Goal: Task Accomplishment & Management: Complete application form

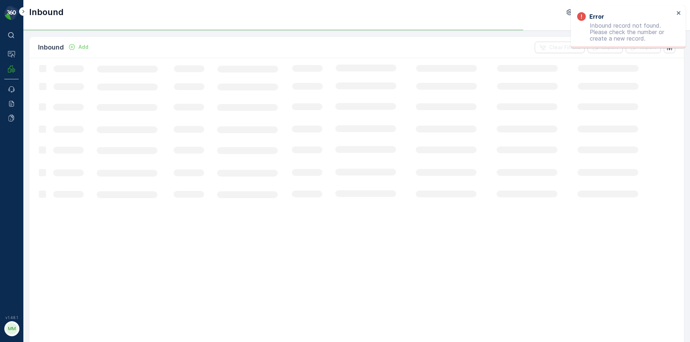
click at [76, 47] on div "Add" at bounding box center [78, 46] width 20 height 7
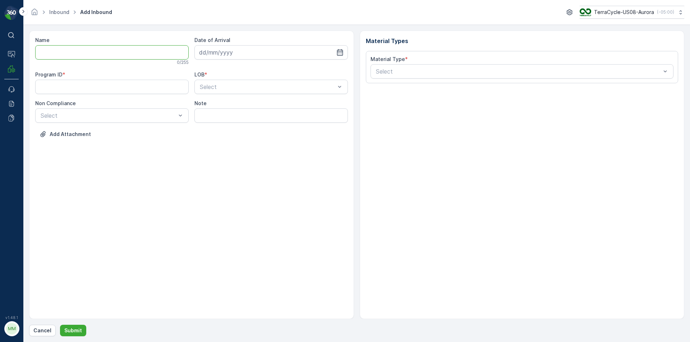
click at [65, 55] on input "Name" at bounding box center [111, 52] width 153 height 14
type input "1Z1AR8619095250039"
click at [60, 325] on button "Submit" at bounding box center [73, 330] width 26 height 11
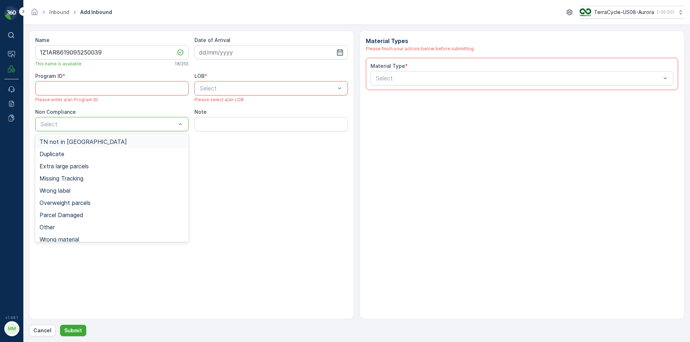
click at [89, 124] on div "Select" at bounding box center [111, 124] width 153 height 14
click at [82, 147] on div "TN not in [GEOGRAPHIC_DATA]" at bounding box center [111, 142] width 153 height 12
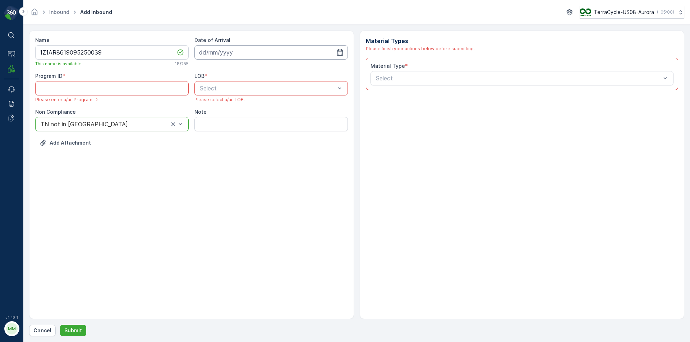
click at [218, 53] on input at bounding box center [270, 52] width 153 height 14
click at [246, 124] on div "13" at bounding box center [245, 126] width 11 height 11
type input "[DATE]"
click at [73, 82] on ID "Program ID" at bounding box center [111, 88] width 153 height 14
type ID "CS45"
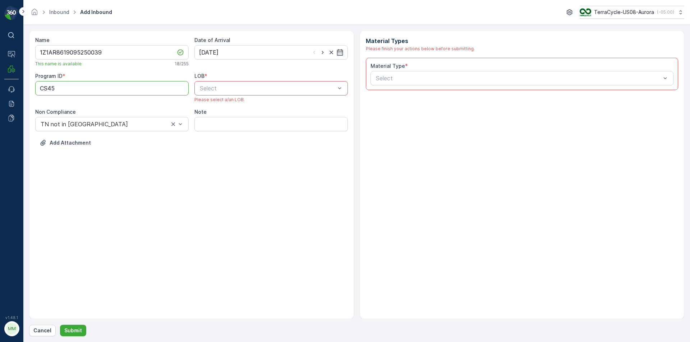
click at [269, 89] on div at bounding box center [267, 88] width 137 height 6
click at [235, 121] on div "ZWB" at bounding box center [270, 118] width 153 height 12
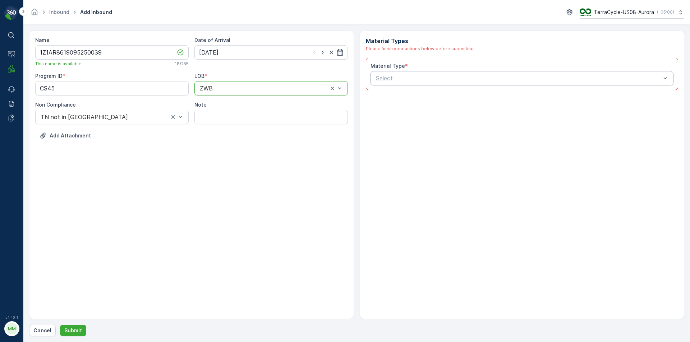
click at [413, 80] on div at bounding box center [518, 78] width 287 height 6
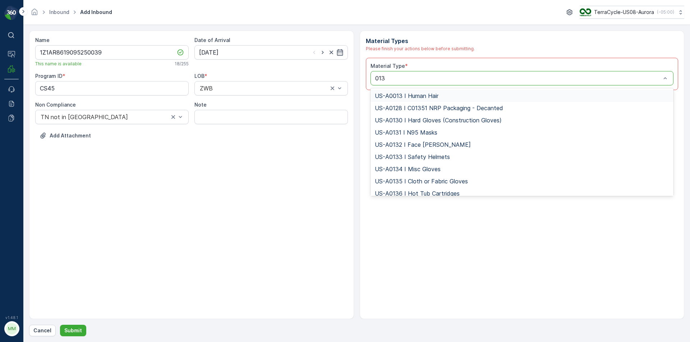
type input "0139"
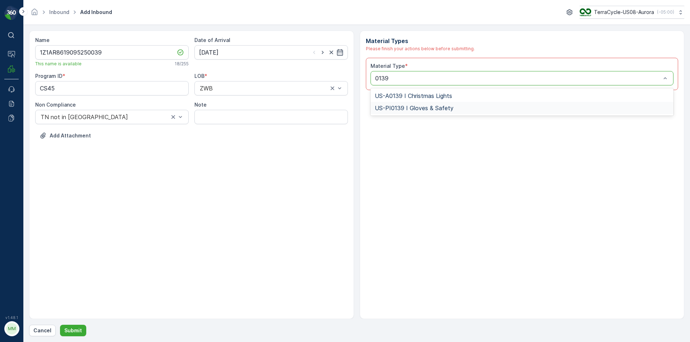
click at [415, 114] on div "US-PI0139 I Gloves & Safety" at bounding box center [522, 108] width 303 height 12
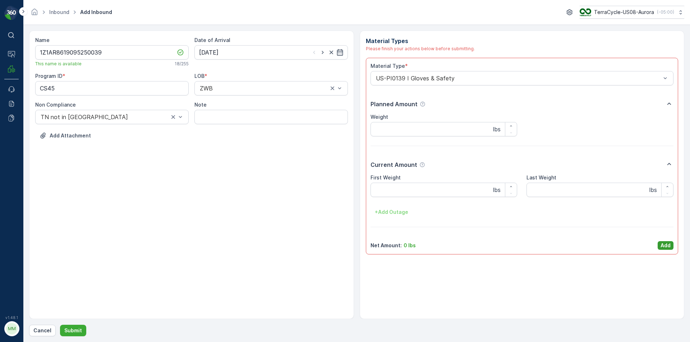
click at [667, 241] on button "Add" at bounding box center [666, 245] width 16 height 9
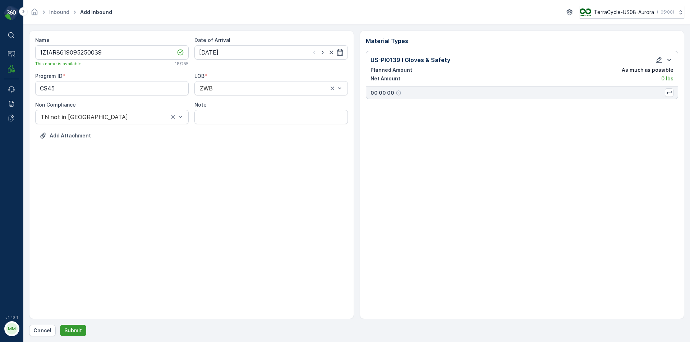
click at [74, 330] on p "Submit" at bounding box center [73, 330] width 18 height 7
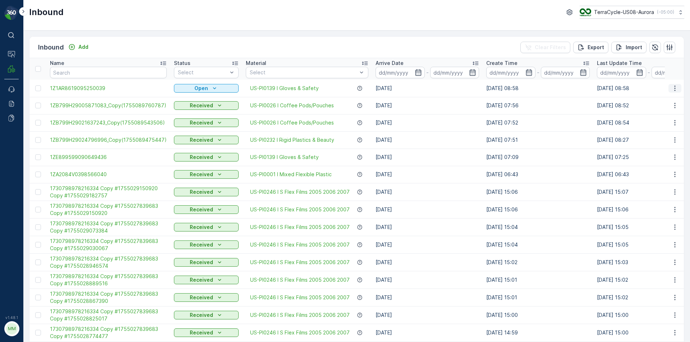
click at [671, 89] on icon "button" at bounding box center [674, 88] width 7 height 7
click at [654, 141] on span "Print QR" at bounding box center [646, 139] width 20 height 7
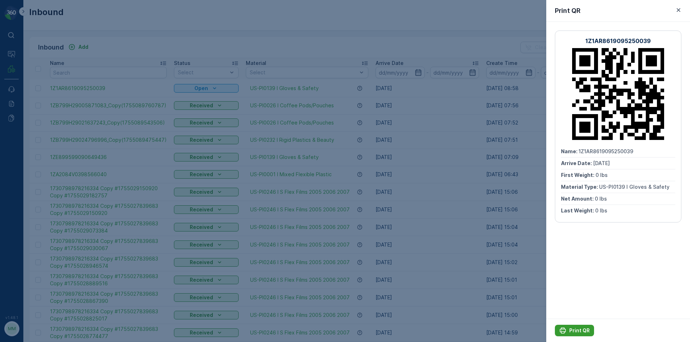
click at [574, 327] on p "Print QR" at bounding box center [579, 330] width 20 height 7
click at [575, 329] on p "Print QR" at bounding box center [579, 330] width 20 height 7
click at [447, 184] on div at bounding box center [345, 171] width 690 height 342
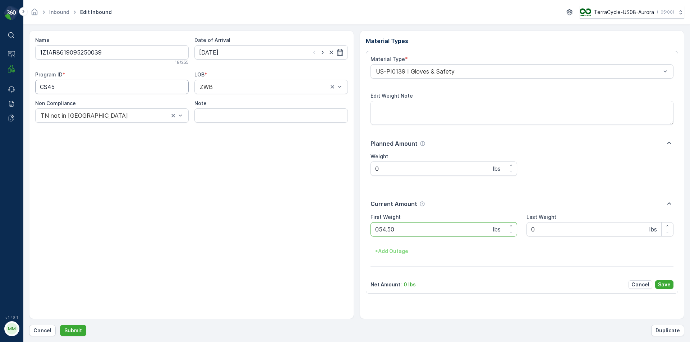
click button "Submit" at bounding box center [73, 330] width 26 height 11
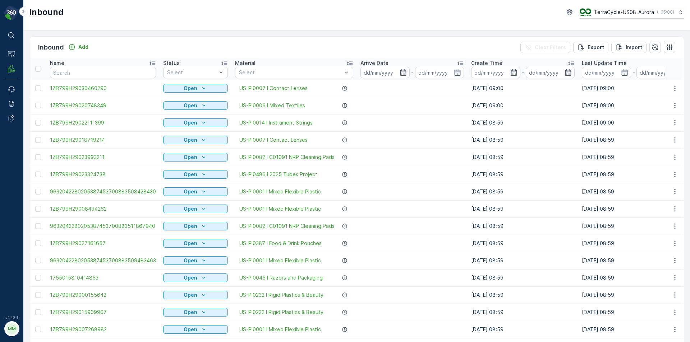
click at [77, 66] on div "Name" at bounding box center [103, 63] width 106 height 7
click at [82, 69] on input "text" at bounding box center [103, 72] width 106 height 11
click at [82, 73] on input "text" at bounding box center [103, 72] width 106 height 11
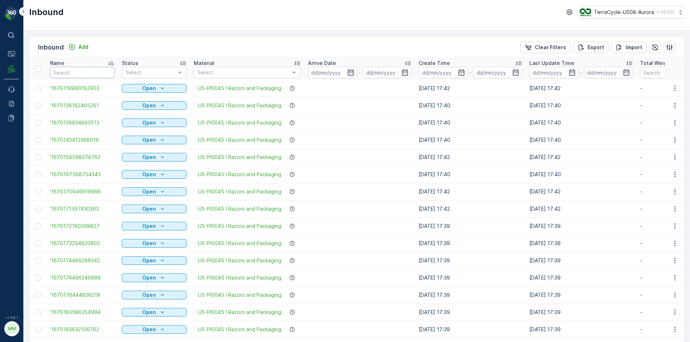
click at [69, 74] on input "text" at bounding box center [82, 72] width 65 height 11
type input "969"
click at [71, 74] on input "9695" at bounding box center [82, 72] width 65 height 11
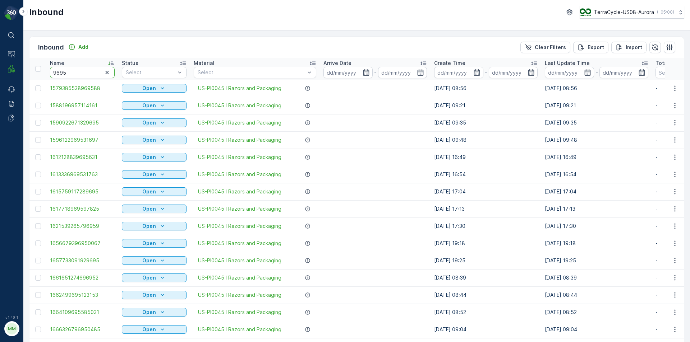
click at [70, 74] on input "9695" at bounding box center [82, 72] width 65 height 11
type input "96951486"
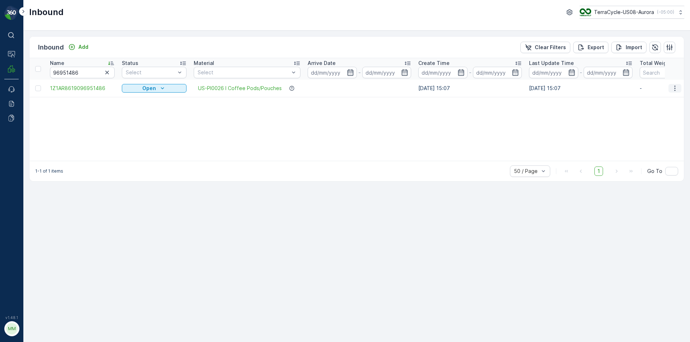
click at [681, 86] on button "button" at bounding box center [674, 88] width 13 height 9
click at [648, 140] on span "Print QR" at bounding box center [646, 139] width 20 height 7
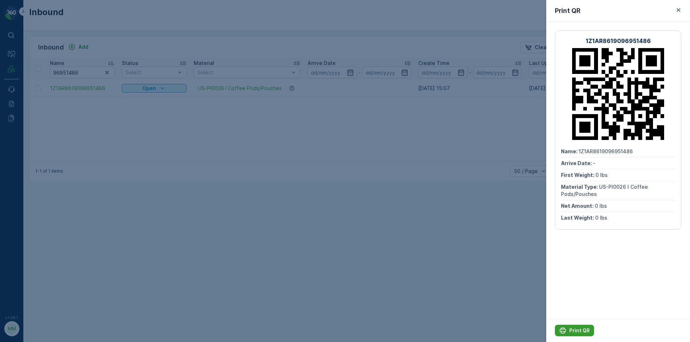
click at [572, 331] on p "Print QR" at bounding box center [579, 330] width 20 height 7
click at [287, 164] on div at bounding box center [345, 171] width 690 height 342
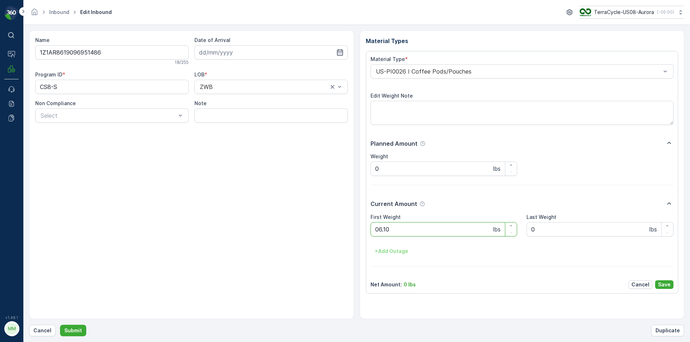
click button "Submit" at bounding box center [73, 330] width 26 height 11
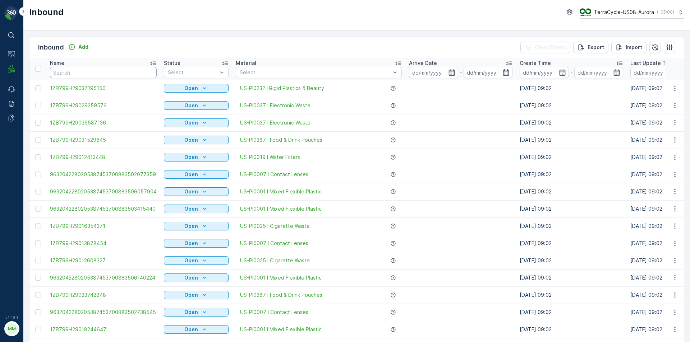
click at [56, 70] on input "text" at bounding box center [103, 72] width 107 height 11
click at [34, 85] on td at bounding box center [37, 88] width 17 height 17
click at [69, 74] on input "text" at bounding box center [103, 72] width 107 height 11
click at [69, 74] on input "81" at bounding box center [103, 72] width 107 height 11
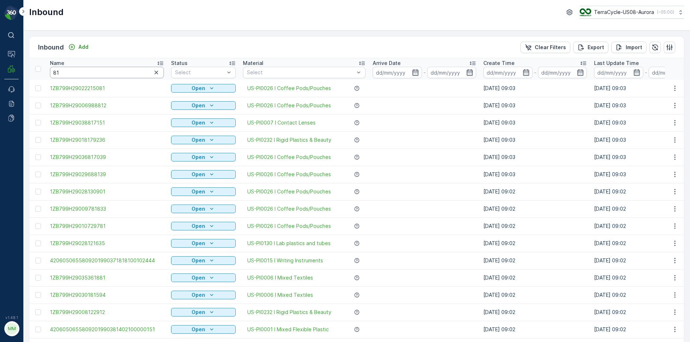
click at [69, 74] on input "81" at bounding box center [107, 72] width 114 height 11
click at [83, 75] on input "810319" at bounding box center [107, 72] width 114 height 11
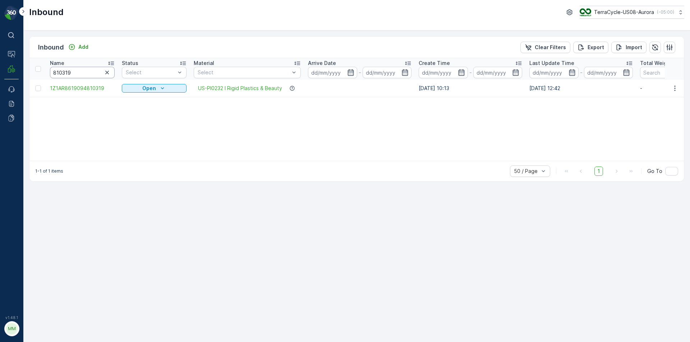
click at [81, 78] on input "810319" at bounding box center [82, 72] width 65 height 11
type input "8103199"
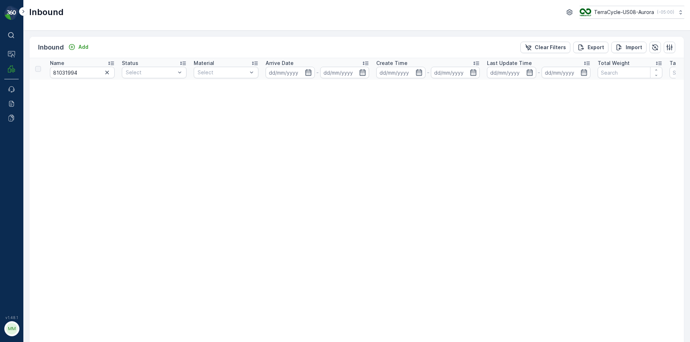
click at [109, 70] on icon "button" at bounding box center [106, 72] width 7 height 7
click at [82, 51] on button "Add" at bounding box center [78, 47] width 26 height 9
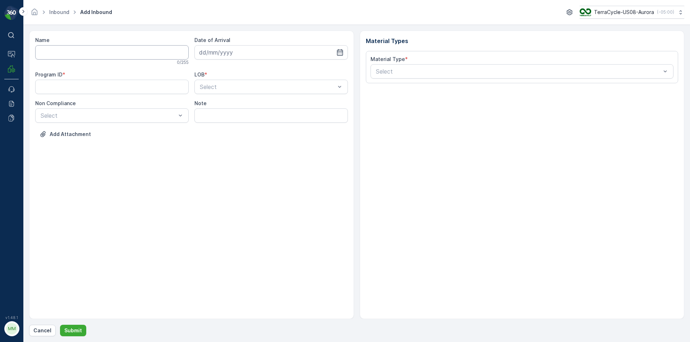
click at [57, 54] on input "Name" at bounding box center [111, 52] width 153 height 14
type input "1Z17998W9066882901"
click at [60, 325] on button "Submit" at bounding box center [73, 330] width 26 height 11
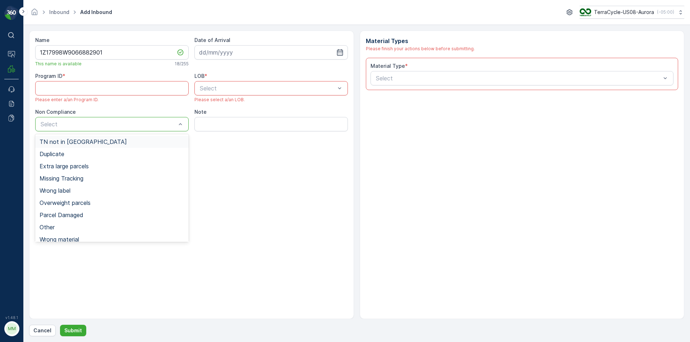
click at [90, 129] on div "Select" at bounding box center [111, 124] width 153 height 14
click at [70, 142] on span "TN not in [GEOGRAPHIC_DATA]" at bounding box center [83, 142] width 87 height 6
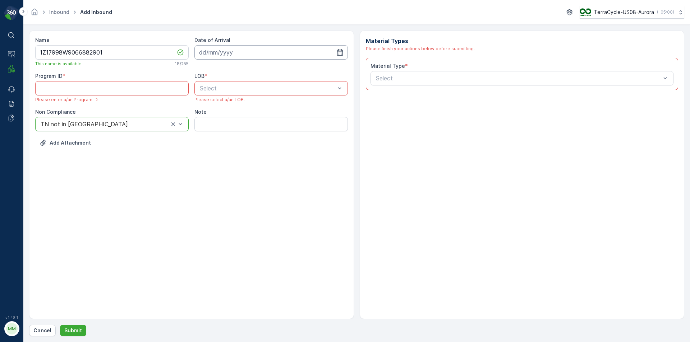
click at [215, 53] on input at bounding box center [270, 52] width 153 height 14
click at [245, 130] on div "13" at bounding box center [245, 126] width 11 height 11
type input "[DATE]"
drag, startPoint x: 123, startPoint y: 87, endPoint x: 126, endPoint y: 84, distance: 3.8
click at [123, 86] on ID "Program ID" at bounding box center [111, 88] width 153 height 14
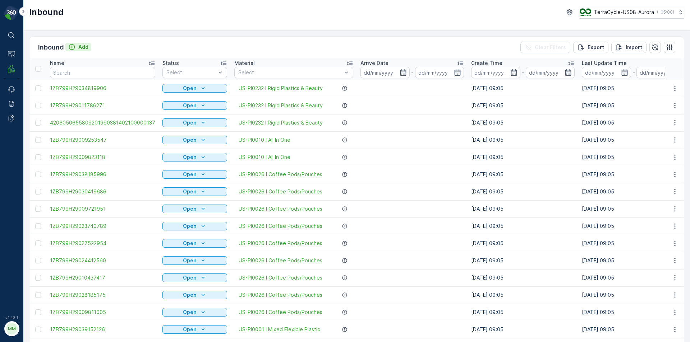
click at [87, 46] on p "Add" at bounding box center [83, 46] width 10 height 7
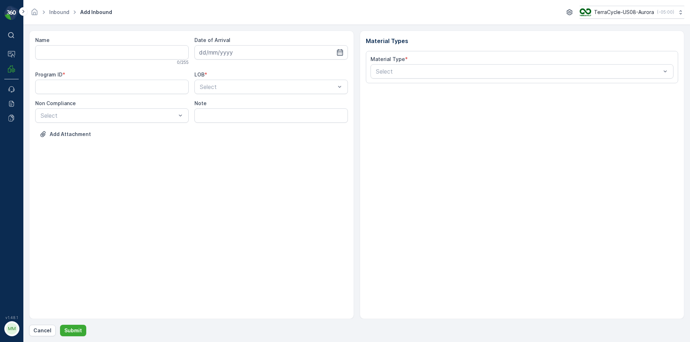
click at [86, 57] on input "Name" at bounding box center [111, 52] width 153 height 14
type input "9622001900000532758800883143727320"
click at [60, 325] on button "Submit" at bounding box center [73, 330] width 26 height 11
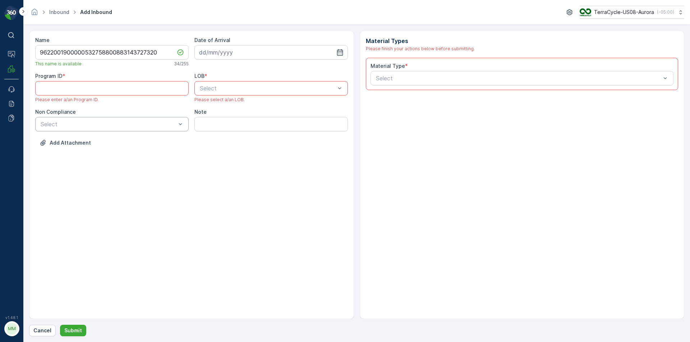
click at [75, 123] on div at bounding box center [108, 124] width 137 height 6
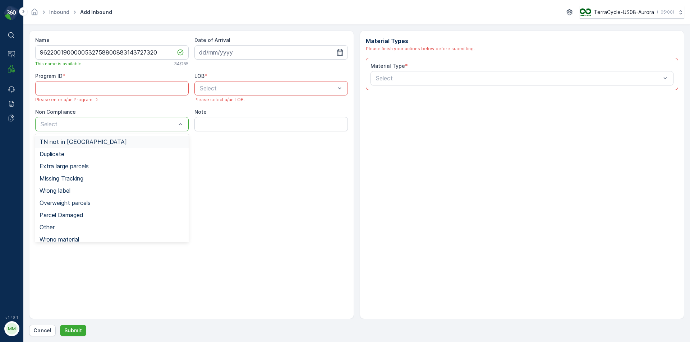
click at [57, 141] on span "TN not in [GEOGRAPHIC_DATA]" at bounding box center [83, 142] width 87 height 6
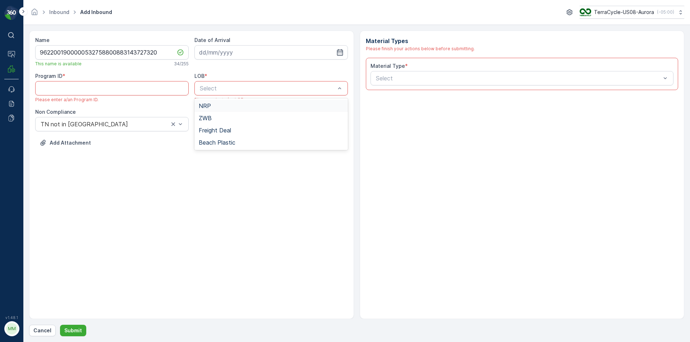
click at [252, 86] on div at bounding box center [267, 88] width 137 height 6
click at [213, 120] on div "ZWB" at bounding box center [271, 118] width 145 height 6
click at [202, 57] on input at bounding box center [270, 52] width 153 height 14
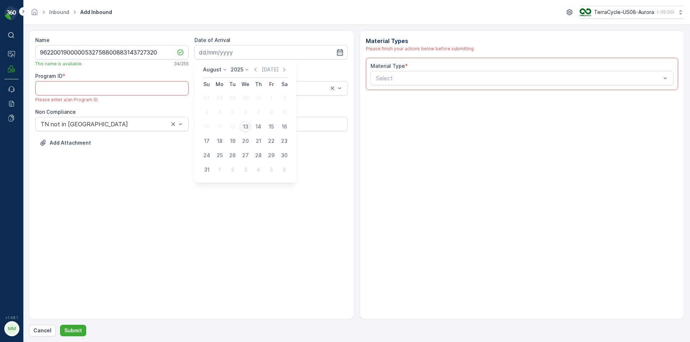
click at [242, 127] on div "13" at bounding box center [245, 126] width 11 height 11
type input "[DATE]"
click at [63, 84] on ID "Program ID" at bounding box center [111, 88] width 153 height 14
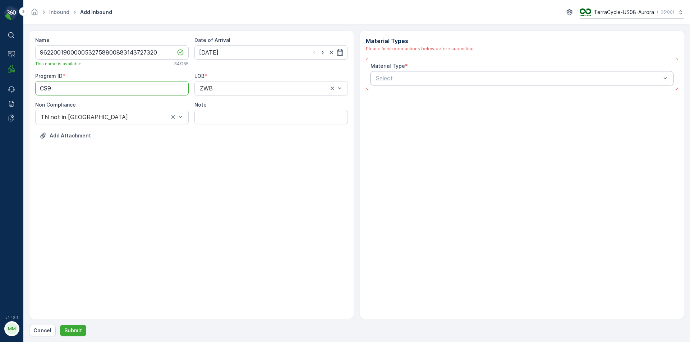
type ID "CS9"
drag, startPoint x: 468, startPoint y: 83, endPoint x: 428, endPoint y: 81, distance: 39.6
click at [468, 83] on div "Select" at bounding box center [522, 78] width 303 height 14
click at [428, 81] on div at bounding box center [518, 78] width 287 height 6
click at [428, 82] on div "Select" at bounding box center [518, 78] width 287 height 9
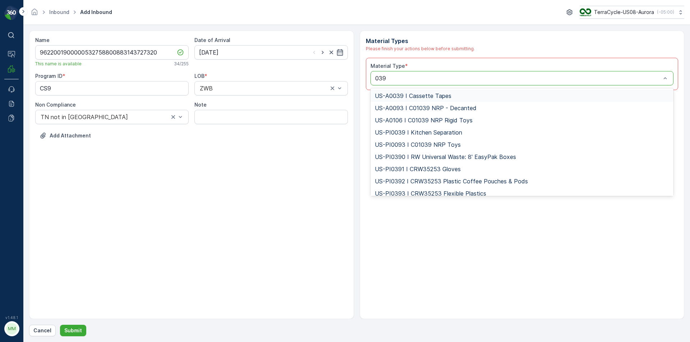
type input "0394"
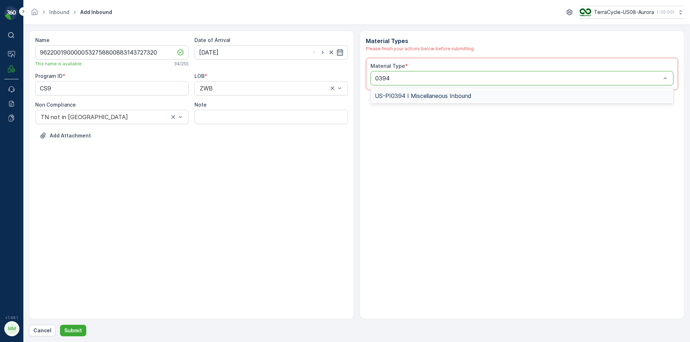
click at [418, 97] on span "US-PI0394 I Miscellaneous Inbound" at bounding box center [423, 96] width 97 height 6
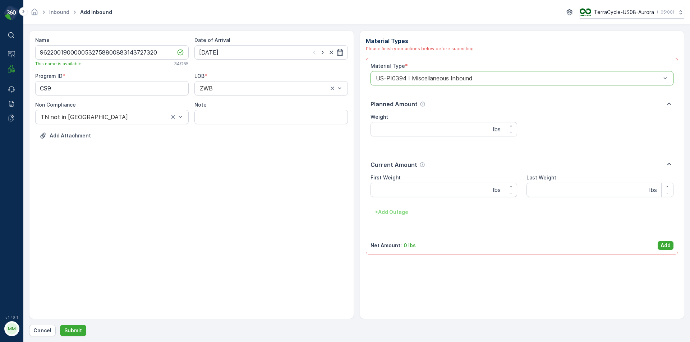
click at [664, 237] on div "Material Type * option US-PI0394 I Miscellaneous Inbound, selected. US-PI0394 I…" at bounding box center [522, 157] width 303 height 188
click at [667, 246] on p "Add" at bounding box center [666, 245] width 10 height 7
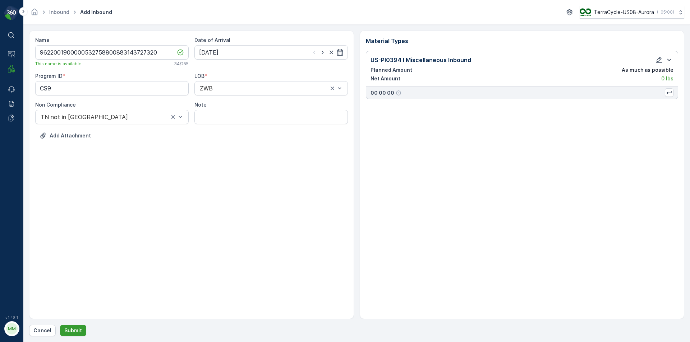
click at [73, 335] on button "Submit" at bounding box center [73, 330] width 26 height 11
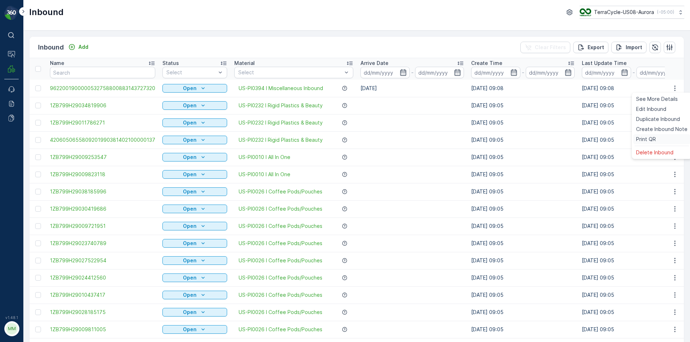
click at [646, 139] on span "Print QR" at bounding box center [646, 139] width 20 height 7
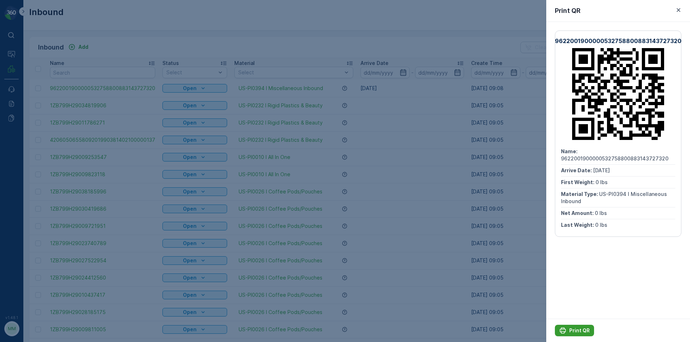
click at [570, 332] on p "Print QR" at bounding box center [579, 330] width 20 height 7
drag, startPoint x: 314, startPoint y: 191, endPoint x: 438, endPoint y: 74, distance: 171.3
click at [314, 190] on div at bounding box center [345, 171] width 690 height 342
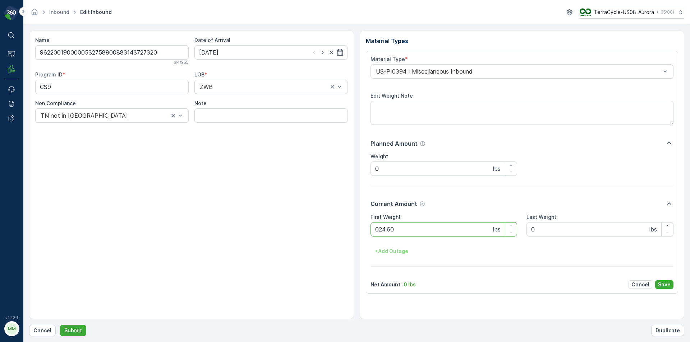
click button "Submit" at bounding box center [73, 330] width 26 height 11
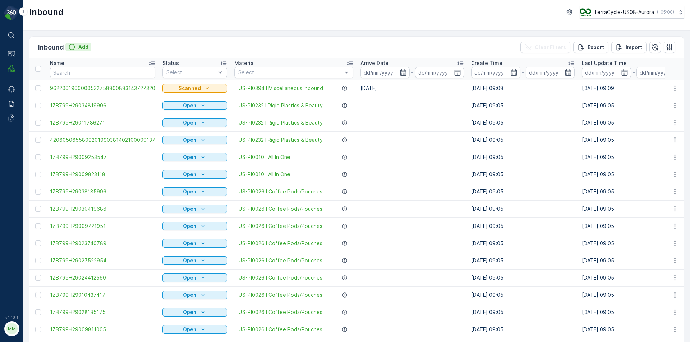
click at [78, 47] on p "Add" at bounding box center [83, 46] width 10 height 7
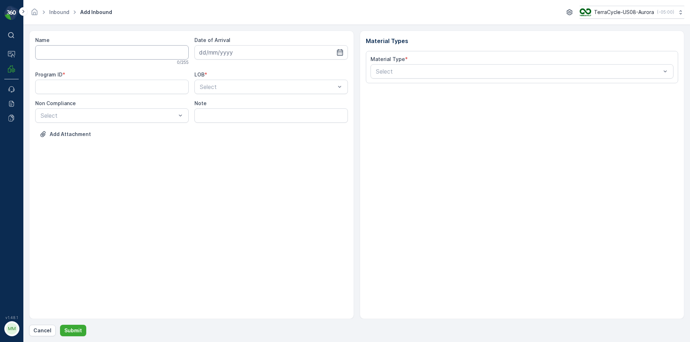
click at [123, 50] on input "Name" at bounding box center [111, 52] width 153 height 14
type input "1Z17998W9066882901"
click at [60, 325] on button "Submit" at bounding box center [73, 330] width 26 height 11
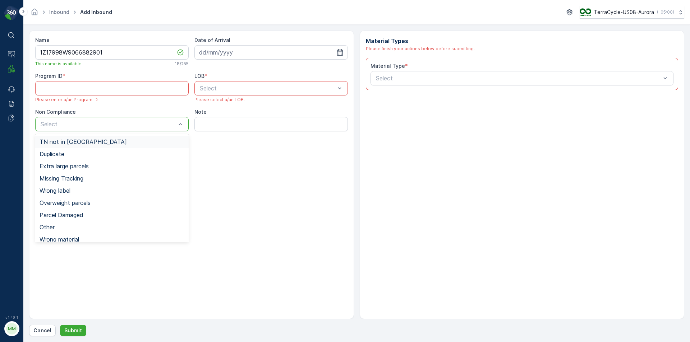
click at [101, 129] on div "Select" at bounding box center [111, 124] width 153 height 14
click at [66, 142] on span "TN not in [GEOGRAPHIC_DATA]" at bounding box center [83, 142] width 87 height 6
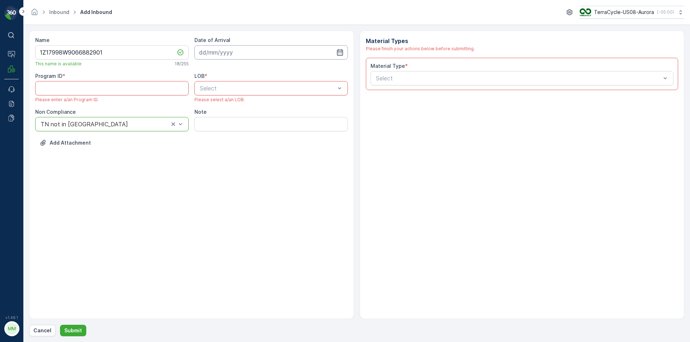
click at [231, 54] on input at bounding box center [270, 52] width 153 height 14
click at [240, 126] on div "13" at bounding box center [245, 126] width 11 height 11
type input "[DATE]"
click at [204, 91] on div at bounding box center [267, 88] width 137 height 6
click at [207, 116] on span "ZWB" at bounding box center [205, 118] width 13 height 6
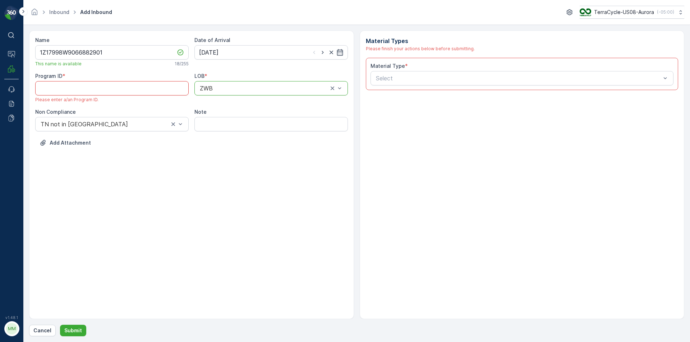
click at [45, 86] on ID "Program ID" at bounding box center [111, 88] width 153 height 14
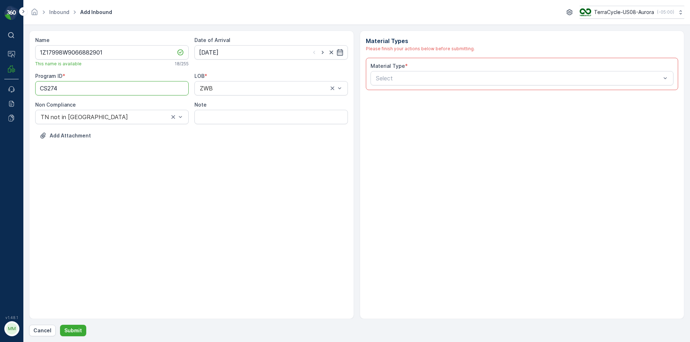
type ID "CS274"
click at [450, 79] on div at bounding box center [518, 78] width 287 height 6
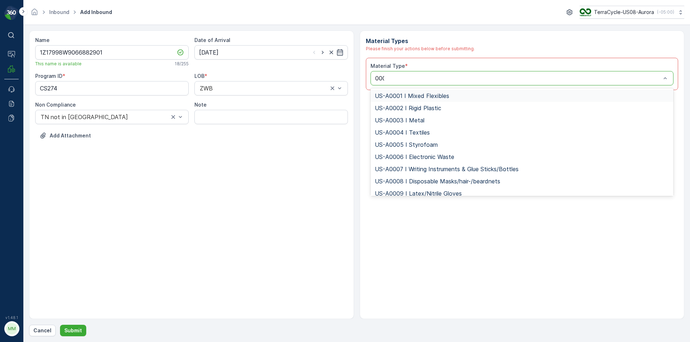
type input "0001"
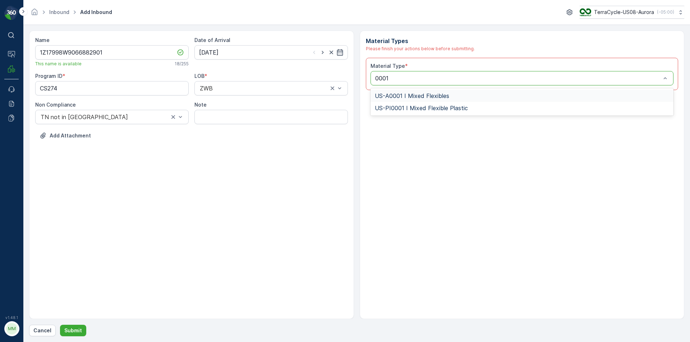
click at [417, 93] on span "US-A0001 I Mixed Flexibles" at bounding box center [412, 96] width 74 height 6
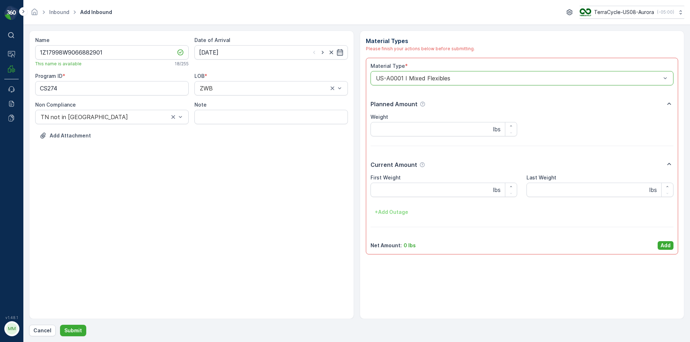
drag, startPoint x: 450, startPoint y: 82, endPoint x: 447, endPoint y: 72, distance: 9.8
click at [450, 81] on div at bounding box center [518, 78] width 287 height 6
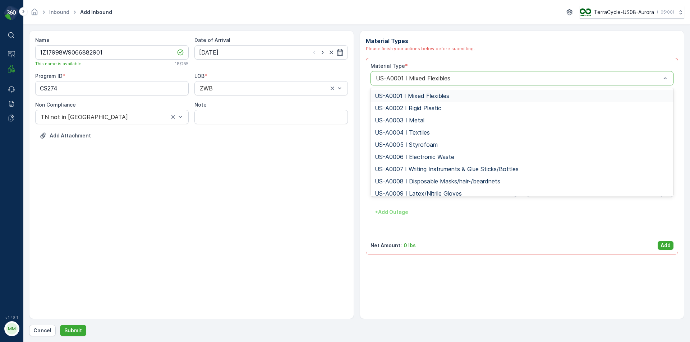
click at [462, 80] on div at bounding box center [518, 78] width 287 height 6
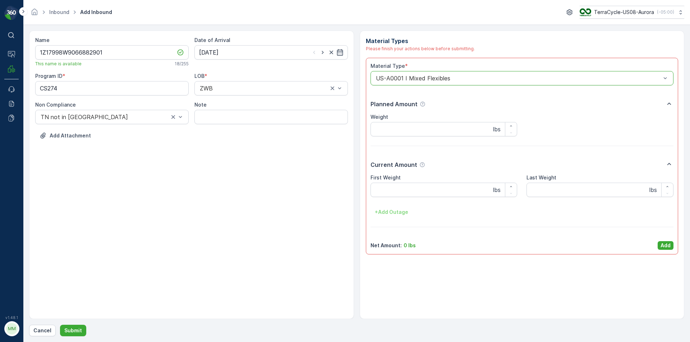
click at [462, 80] on div at bounding box center [518, 78] width 287 height 6
drag, startPoint x: 438, startPoint y: 73, endPoint x: 440, endPoint y: 78, distance: 5.7
click at [440, 77] on div "US-A0001 I Mixed Flexibles" at bounding box center [522, 78] width 303 height 14
click at [440, 78] on div at bounding box center [518, 78] width 287 height 6
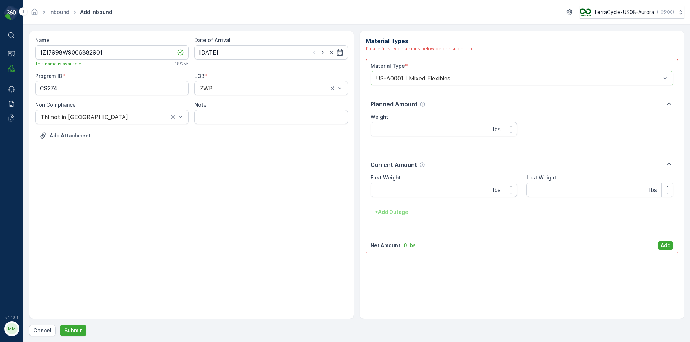
click at [440, 78] on div at bounding box center [518, 78] width 287 height 6
drag, startPoint x: 440, startPoint y: 78, endPoint x: 450, endPoint y: 78, distance: 10.1
click at [450, 78] on div at bounding box center [518, 78] width 287 height 6
drag, startPoint x: 450, startPoint y: 78, endPoint x: 430, endPoint y: 82, distance: 20.4
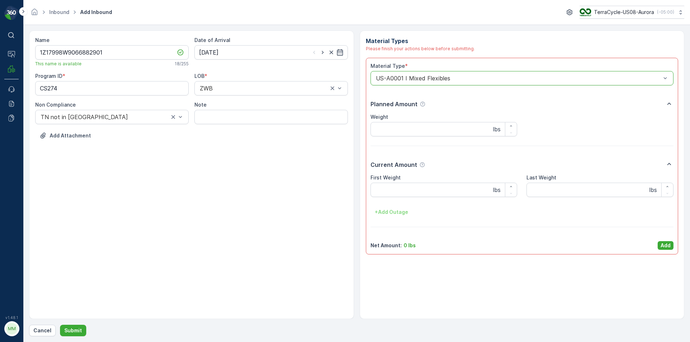
click at [430, 82] on div at bounding box center [518, 78] width 287 height 6
click at [431, 82] on div at bounding box center [518, 78] width 287 height 6
click at [438, 80] on div at bounding box center [518, 78] width 287 height 6
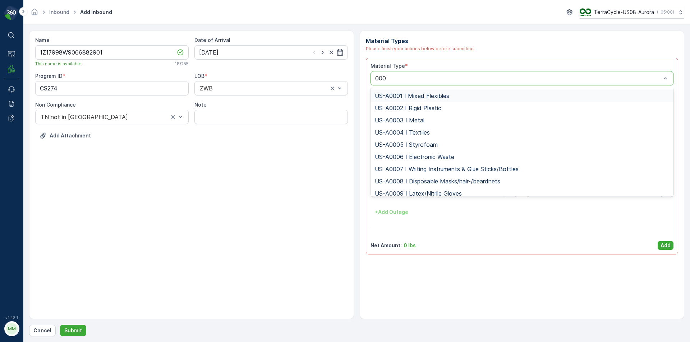
type input "0001"
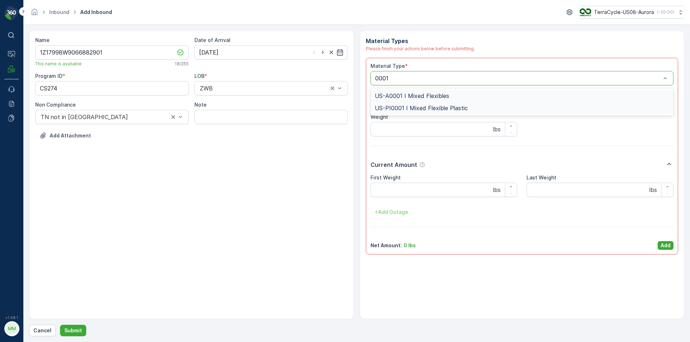
drag, startPoint x: 425, startPoint y: 110, endPoint x: 423, endPoint y: 102, distance: 8.0
click at [424, 108] on span "US-PI0001 I Mixed Flexible Plastic" at bounding box center [421, 108] width 93 height 6
drag, startPoint x: 656, startPoint y: 248, endPoint x: 657, endPoint y: 244, distance: 4.0
click at [656, 247] on div "Net Amount : 0 lbs Add" at bounding box center [522, 245] width 303 height 9
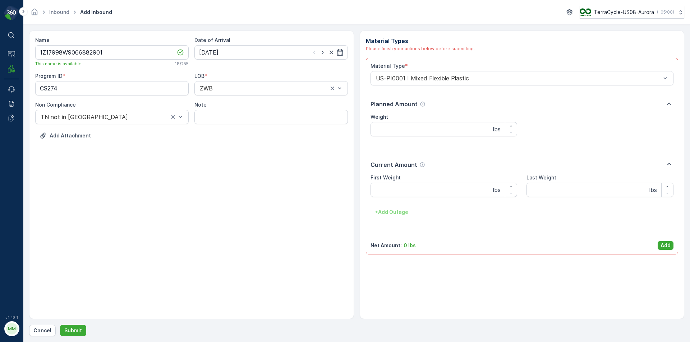
click at [657, 244] on div "Net Amount : 0 lbs Add" at bounding box center [522, 245] width 303 height 9
click at [657, 241] on div "Net Amount : 0 lbs Add" at bounding box center [522, 245] width 303 height 9
click at [668, 246] on p "Add" at bounding box center [666, 245] width 10 height 7
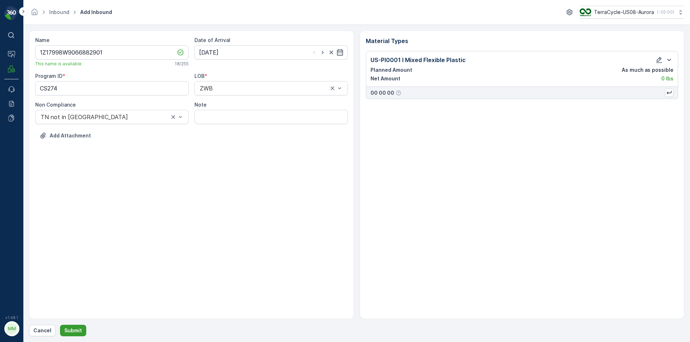
click at [68, 333] on p "Submit" at bounding box center [73, 330] width 18 height 7
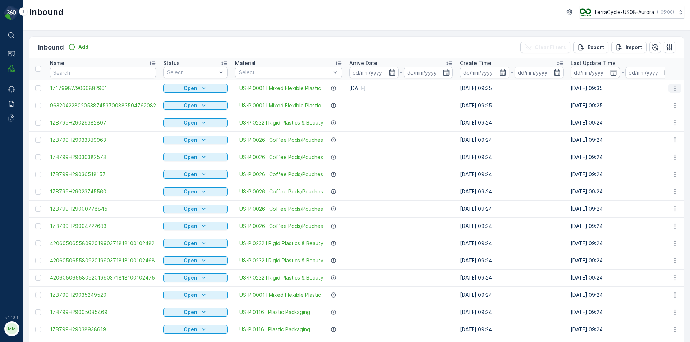
click at [672, 91] on icon "button" at bounding box center [674, 88] width 7 height 7
click at [646, 137] on span "Print QR" at bounding box center [646, 139] width 20 height 7
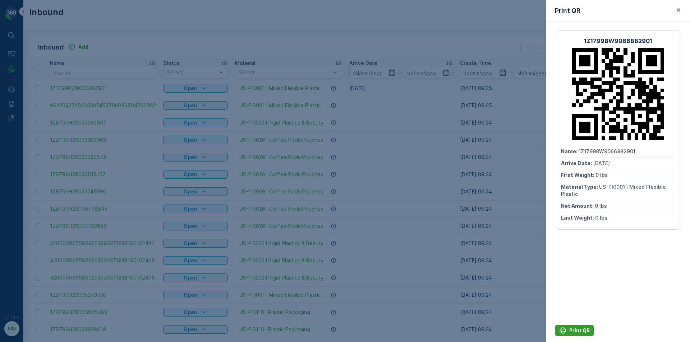
click at [576, 332] on p "Print QR" at bounding box center [579, 330] width 20 height 7
drag, startPoint x: 307, startPoint y: 99, endPoint x: 344, endPoint y: 234, distance: 140.4
drag, startPoint x: 344, startPoint y: 234, endPoint x: 184, endPoint y: 64, distance: 233.4
click at [180, 68] on div at bounding box center [345, 171] width 690 height 342
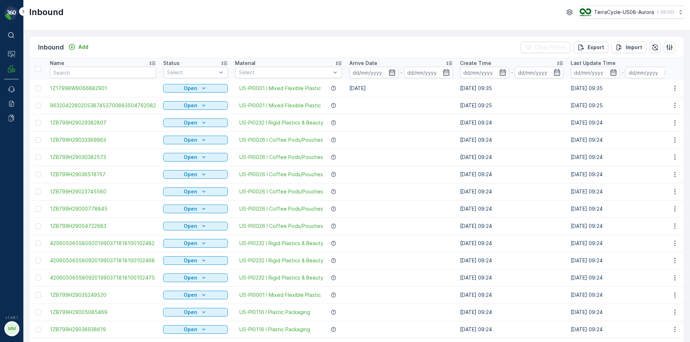
click at [180, 66] on div "Status" at bounding box center [195, 63] width 65 height 7
click at [164, 52] on div "Inbound Add Clear Filters Export Import" at bounding box center [356, 48] width 654 height 22
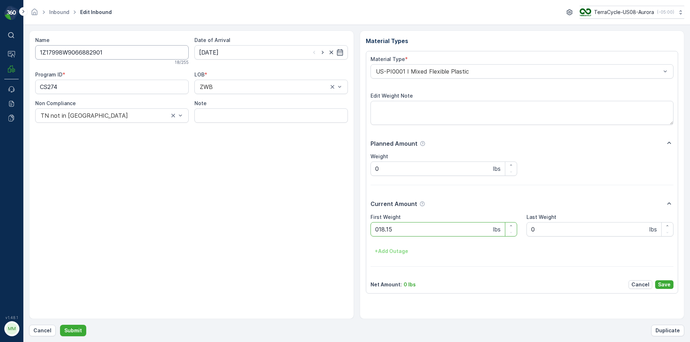
click button "Submit" at bounding box center [73, 330] width 26 height 11
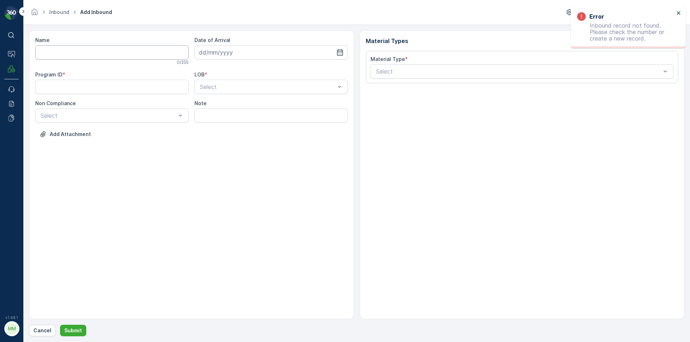
click at [70, 54] on input "Name" at bounding box center [111, 52] width 153 height 14
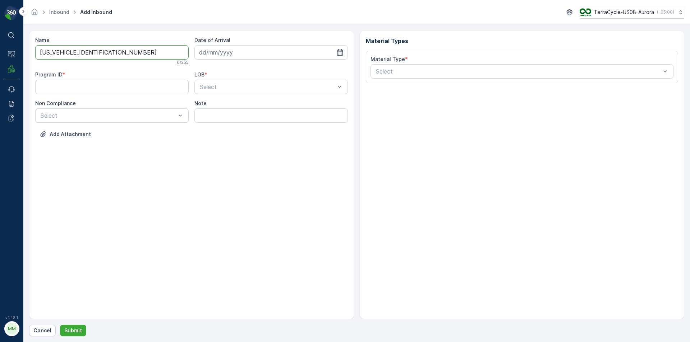
type input "1Z7R17949098979589"
click at [60, 325] on button "Submit" at bounding box center [73, 330] width 26 height 11
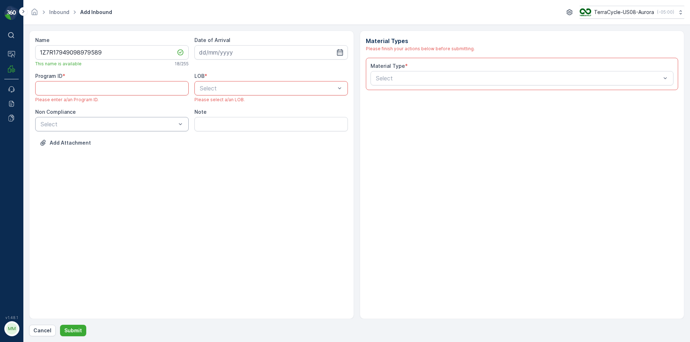
click at [88, 126] on div at bounding box center [108, 124] width 137 height 6
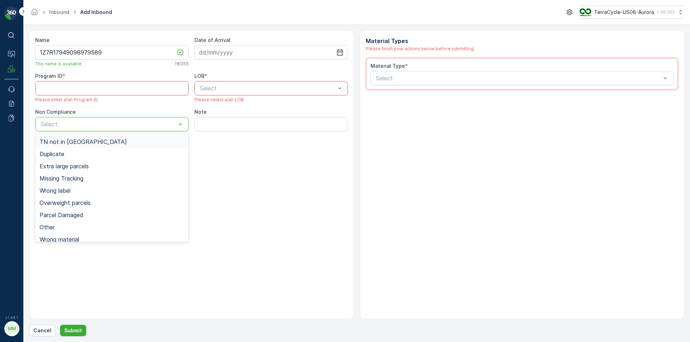
click at [73, 142] on span "TN not in [GEOGRAPHIC_DATA]" at bounding box center [83, 142] width 87 height 6
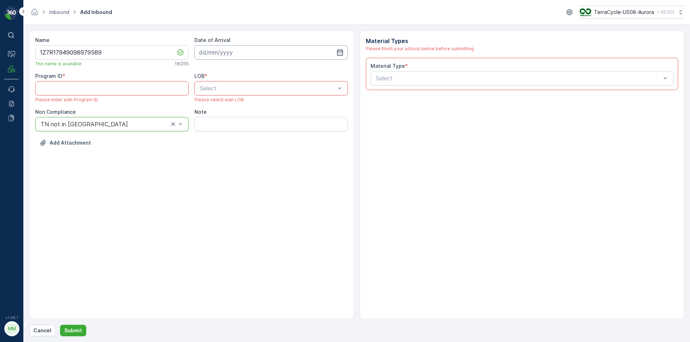
click at [243, 49] on input at bounding box center [270, 52] width 153 height 14
click at [245, 127] on div "13" at bounding box center [245, 126] width 11 height 11
type input "[DATE]"
click at [153, 88] on ID "Program ID" at bounding box center [111, 88] width 153 height 14
click at [211, 96] on div "LOB * Select Please select a/an LOB." at bounding box center [270, 88] width 153 height 30
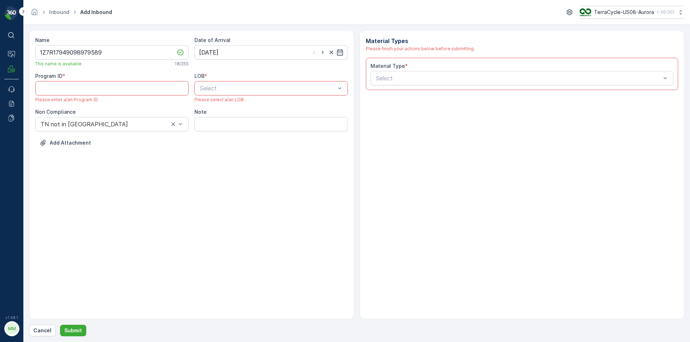
click at [210, 93] on div "Select" at bounding box center [270, 88] width 153 height 14
click at [206, 115] on span "ZWB" at bounding box center [205, 118] width 13 height 6
click at [52, 90] on ID "Program ID" at bounding box center [111, 88] width 153 height 14
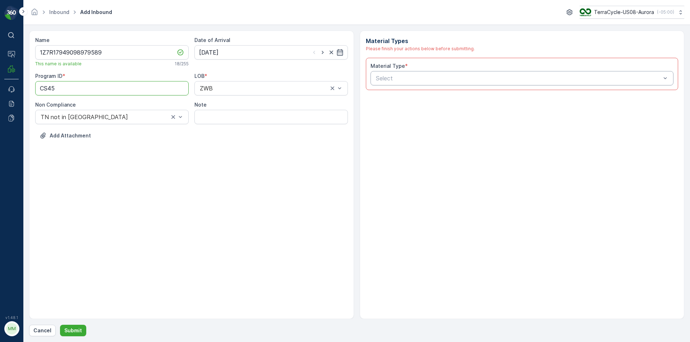
type ID "CS45"
click at [438, 79] on div at bounding box center [518, 78] width 287 height 6
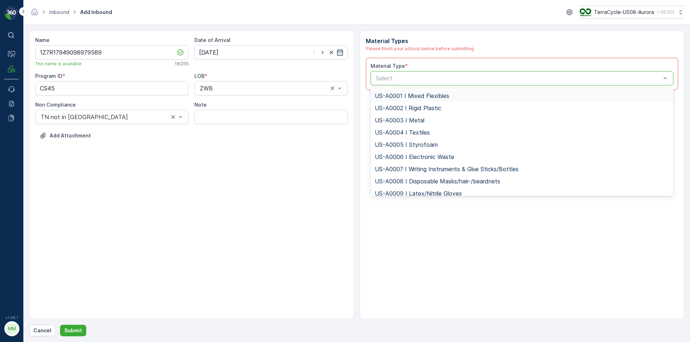
type input "0"
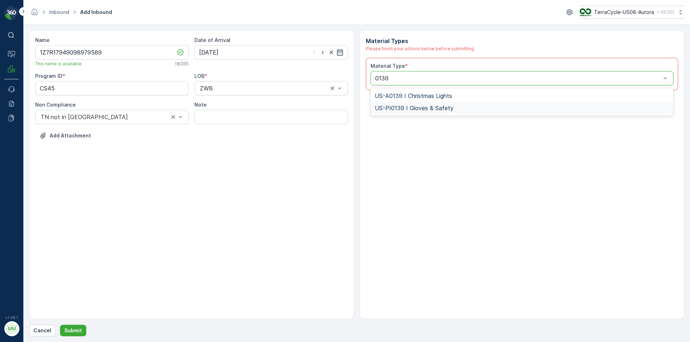
click at [436, 107] on span "US-PI0139 I Gloves & Safety" at bounding box center [414, 108] width 79 height 6
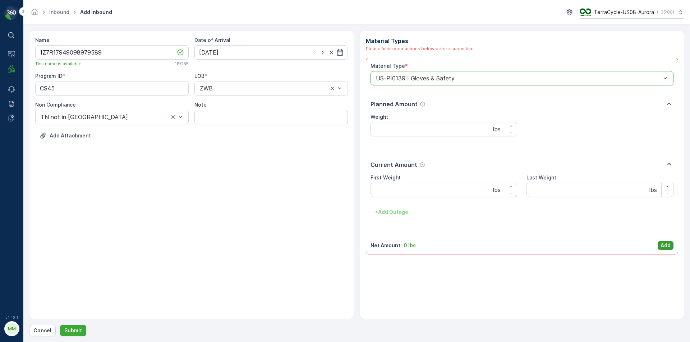
click at [666, 250] on button "Add" at bounding box center [666, 245] width 16 height 9
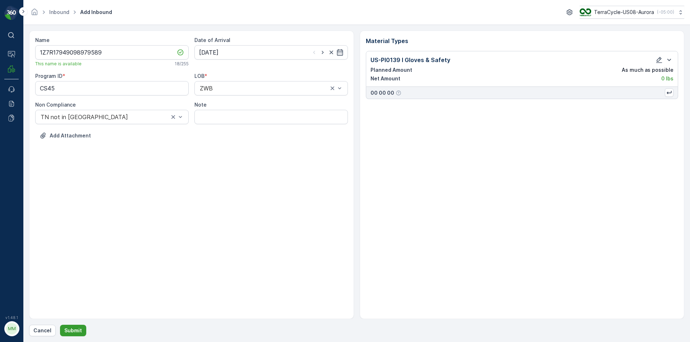
click at [79, 328] on p "Submit" at bounding box center [73, 330] width 18 height 7
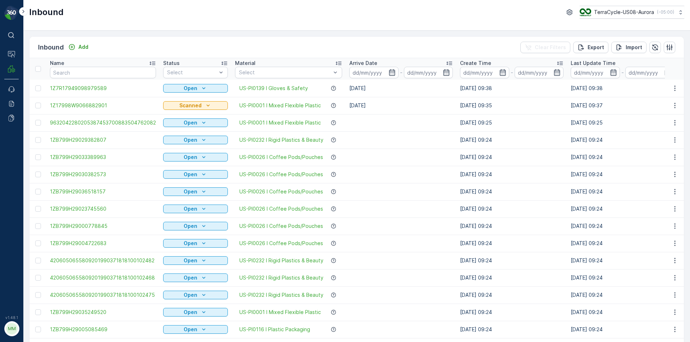
click at [674, 88] on icon "button" at bounding box center [674, 88] width 1 height 5
click at [653, 134] on div "Print QR" at bounding box center [661, 139] width 57 height 10
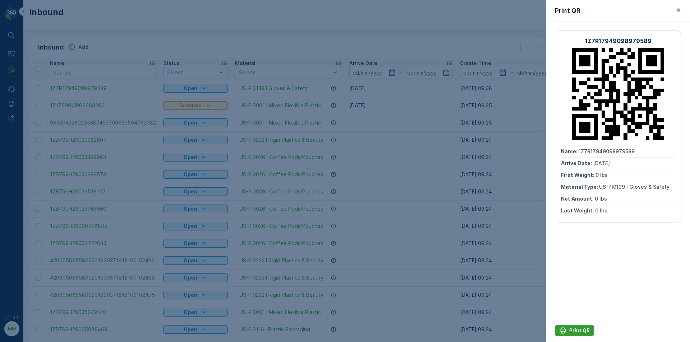
click at [572, 331] on p "Print QR" at bounding box center [579, 330] width 20 height 7
click at [209, 217] on div at bounding box center [345, 171] width 690 height 342
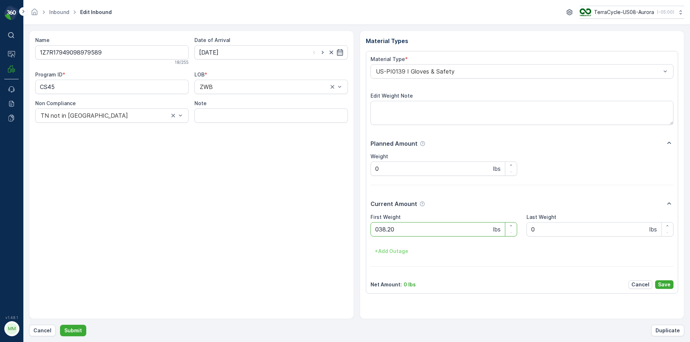
click at [60, 325] on button "Submit" at bounding box center [73, 330] width 26 height 11
click button "Submit" at bounding box center [73, 330] width 26 height 11
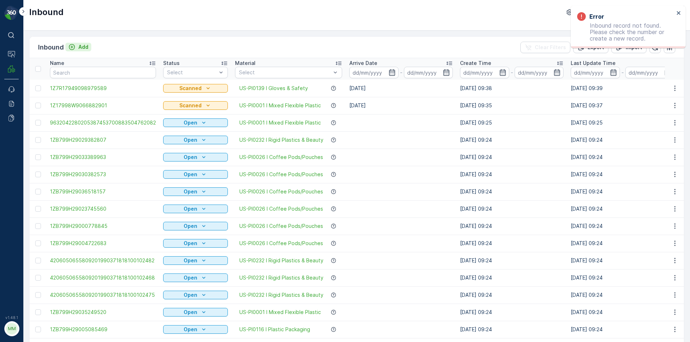
click at [76, 50] on div "Add" at bounding box center [78, 46] width 20 height 7
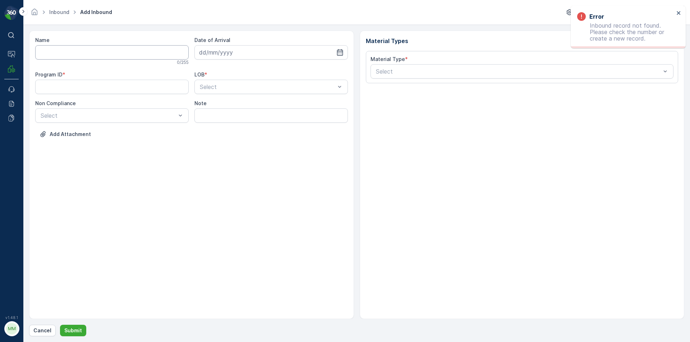
click at [75, 55] on input "Name" at bounding box center [111, 52] width 153 height 14
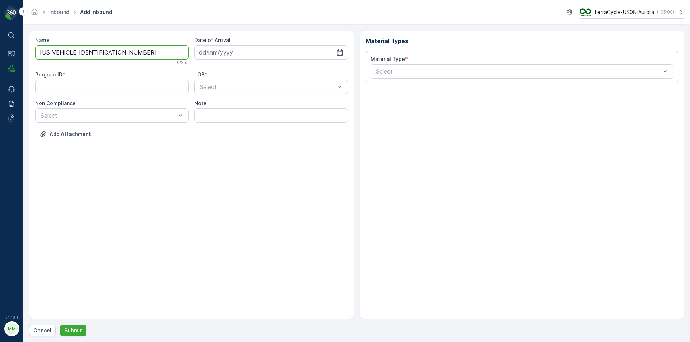
type input "1Z1AR8619093395173"
click at [60, 325] on button "Submit" at bounding box center [73, 330] width 26 height 11
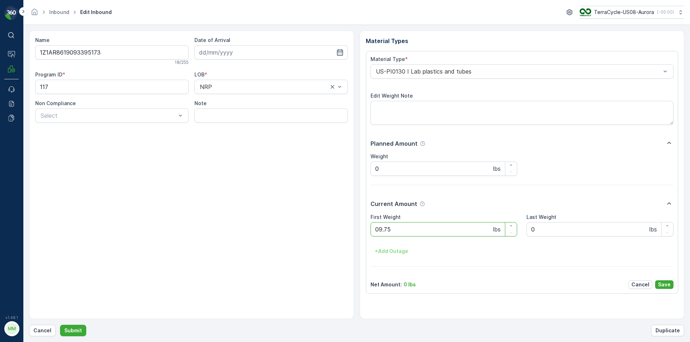
click button "Submit" at bounding box center [73, 330] width 26 height 11
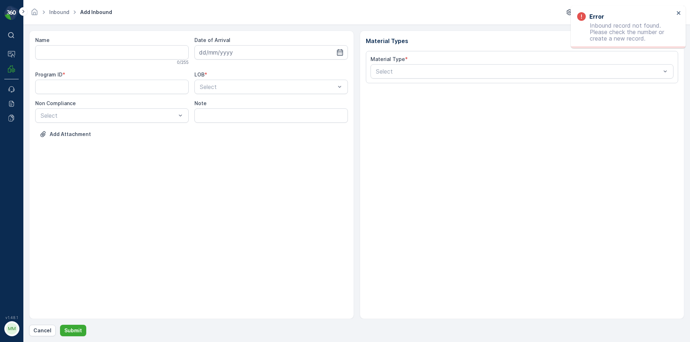
click at [85, 49] on input "Name" at bounding box center [111, 52] width 153 height 14
click at [44, 53] on input "Name" at bounding box center [111, 52] width 153 height 14
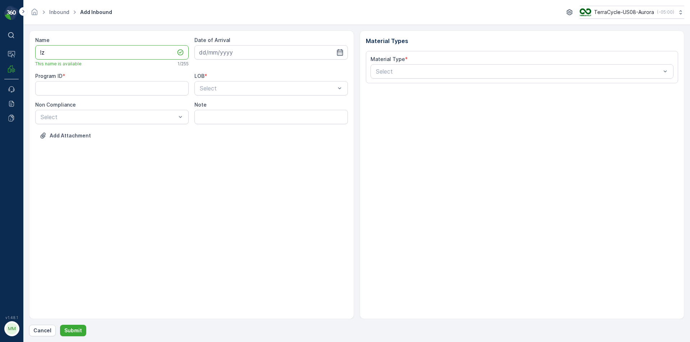
type input "!"
type input "[US_VEHICLE_IDENTIFICATION_NUMBER]"
click at [53, 111] on div "Select" at bounding box center [111, 117] width 153 height 14
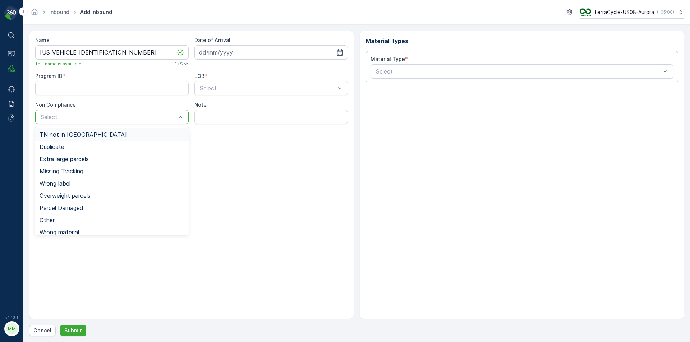
click at [63, 135] on span "TN not in [GEOGRAPHIC_DATA]" at bounding box center [83, 135] width 87 height 6
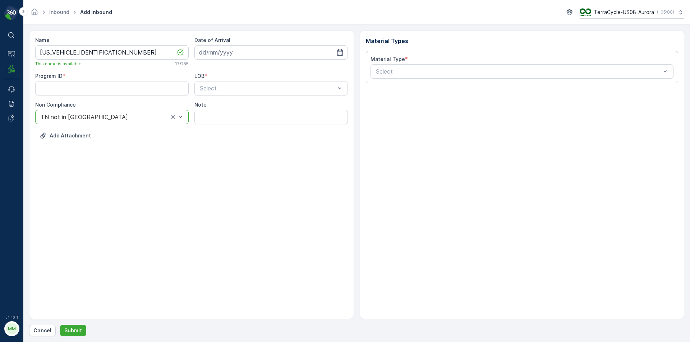
click at [203, 57] on input at bounding box center [270, 52] width 153 height 14
click at [241, 128] on div "13" at bounding box center [245, 126] width 11 height 11
type input "[DATE]"
click at [74, 84] on ID "Program ID" at bounding box center [111, 88] width 153 height 14
click at [207, 91] on div at bounding box center [267, 88] width 137 height 6
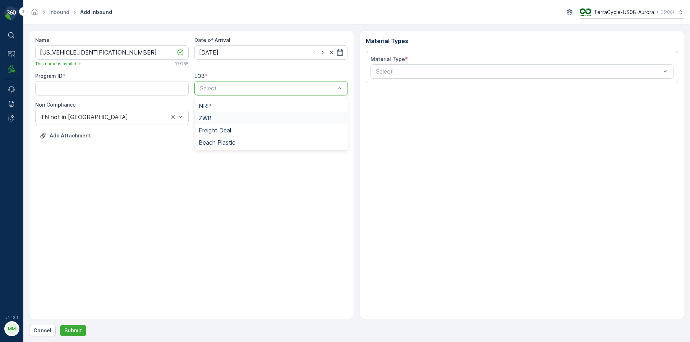
click at [201, 120] on span "ZWB" at bounding box center [205, 118] width 13 height 6
drag, startPoint x: 194, startPoint y: 91, endPoint x: 220, endPoint y: 96, distance: 26.4
click at [203, 96] on div "Program ID * LOB * option ZWB, selected. ZWB Non Compliance TN not in [GEOGRAPH…" at bounding box center [191, 99] width 313 height 52
click at [42, 95] on ID "Program ID" at bounding box center [111, 88] width 153 height 14
click at [132, 92] on ID "CS1" at bounding box center [111, 88] width 153 height 14
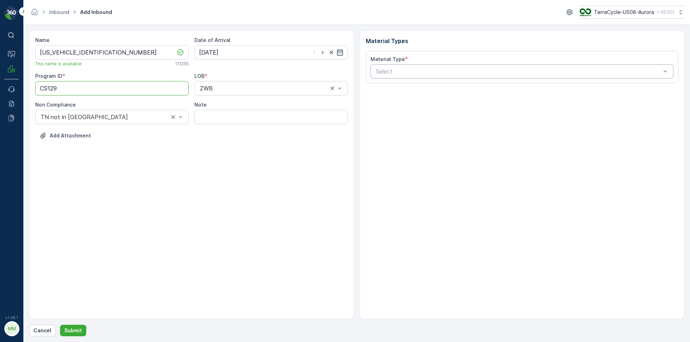
type ID "CS129"
click at [435, 69] on div at bounding box center [518, 71] width 287 height 6
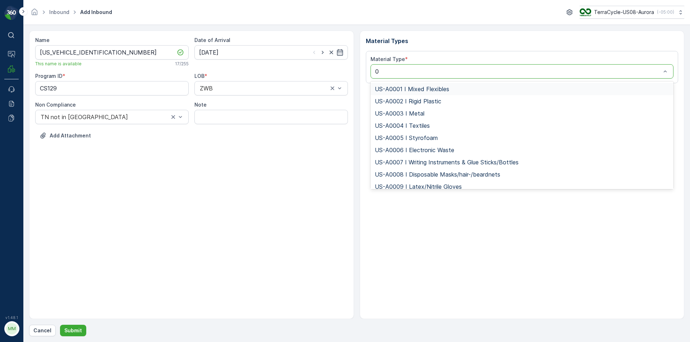
type input "01"
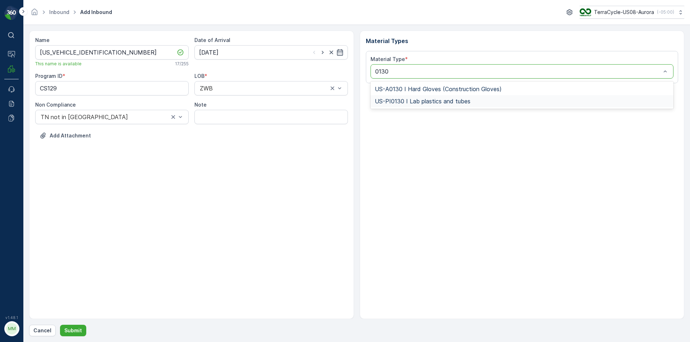
click at [440, 105] on span "US-PI0130 I Lab plastics and tubes" at bounding box center [423, 101] width 96 height 6
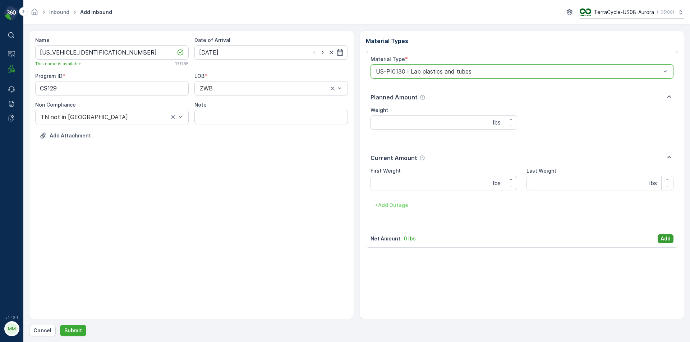
click at [660, 237] on button "Add" at bounding box center [666, 239] width 16 height 9
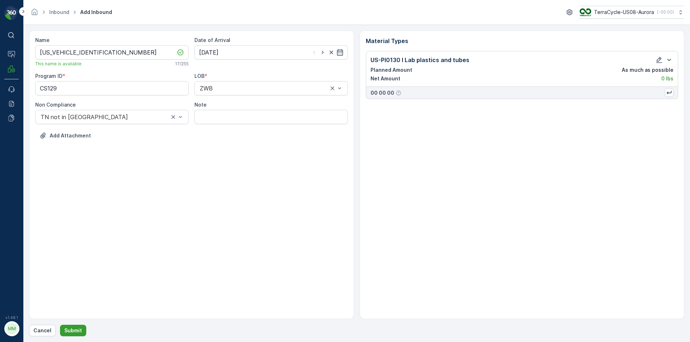
click at [64, 331] on p "Submit" at bounding box center [73, 330] width 18 height 7
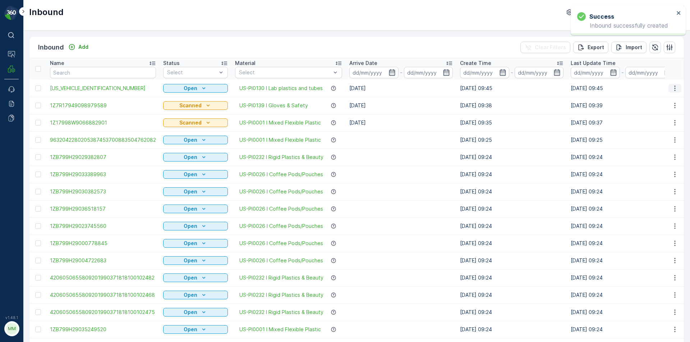
click at [676, 92] on button "button" at bounding box center [674, 88] width 13 height 9
click at [653, 144] on div "Print QR" at bounding box center [661, 139] width 57 height 10
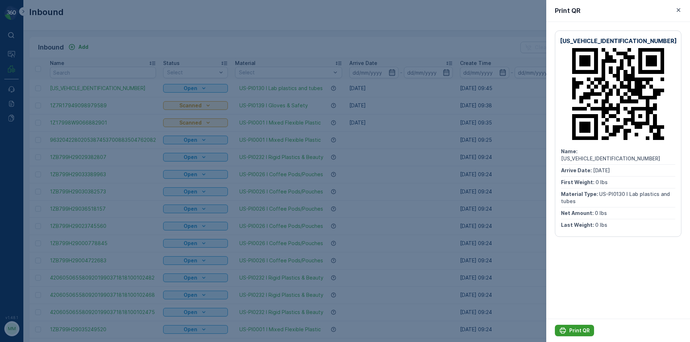
click at [569, 336] on button "Print QR" at bounding box center [574, 330] width 39 height 11
drag, startPoint x: 236, startPoint y: 151, endPoint x: 246, endPoint y: 149, distance: 10.2
click at [244, 149] on div at bounding box center [345, 171] width 690 height 342
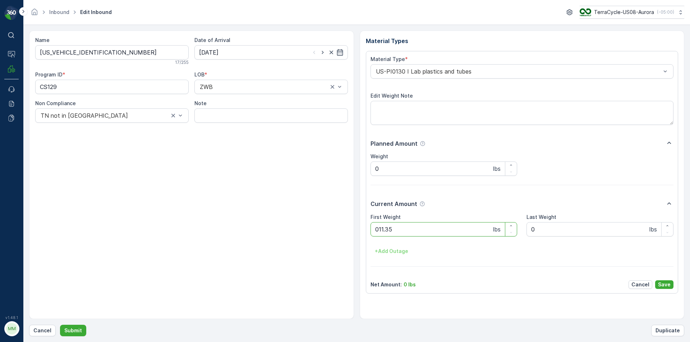
click button "Submit" at bounding box center [73, 330] width 26 height 11
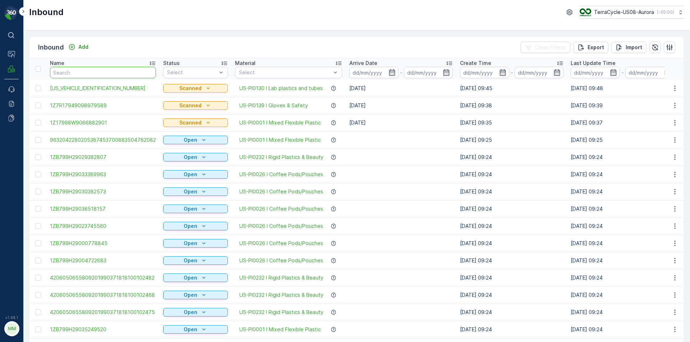
click at [75, 75] on input "text" at bounding box center [103, 72] width 106 height 11
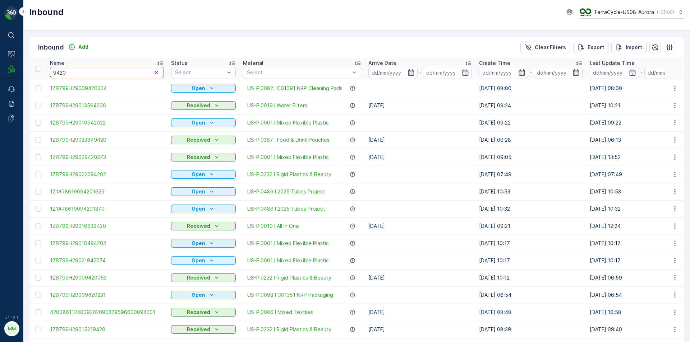
click at [111, 67] on input "9420" at bounding box center [107, 72] width 114 height 11
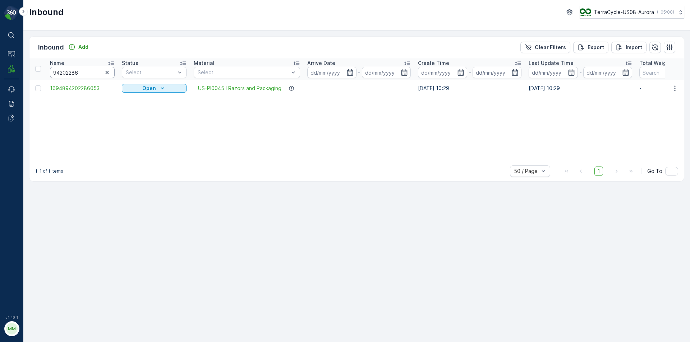
click at [86, 75] on input "94202286" at bounding box center [82, 72] width 65 height 11
drag, startPoint x: 672, startPoint y: 87, endPoint x: 670, endPoint y: 84, distance: 3.8
click at [670, 85] on button "button" at bounding box center [674, 88] width 13 height 9
click at [652, 139] on span "Print QR" at bounding box center [646, 139] width 20 height 7
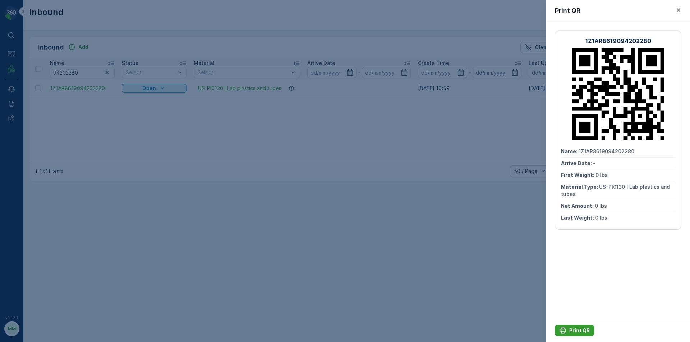
click at [568, 325] on button "Print QR" at bounding box center [574, 330] width 39 height 11
drag, startPoint x: 533, startPoint y: 297, endPoint x: 292, endPoint y: 356, distance: 248.4
click at [129, 42] on div at bounding box center [345, 171] width 690 height 342
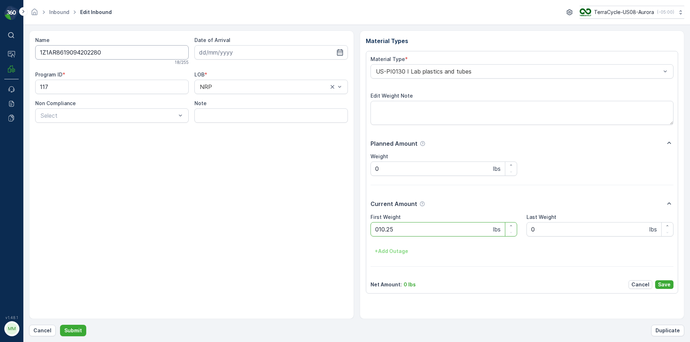
click button "Submit" at bounding box center [73, 330] width 26 height 11
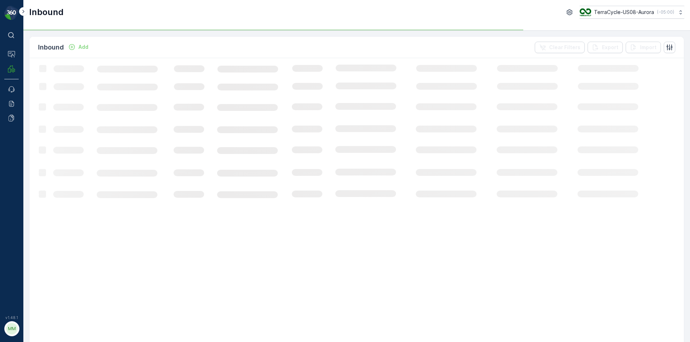
click at [79, 47] on p "Add" at bounding box center [83, 46] width 10 height 7
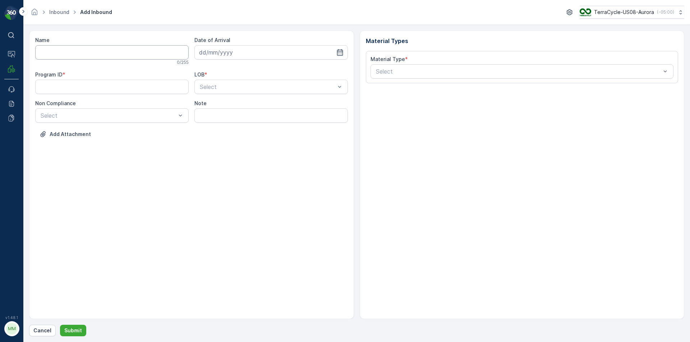
click at [79, 61] on div "0 / 255" at bounding box center [111, 63] width 153 height 6
click at [81, 55] on input "Name" at bounding box center [111, 52] width 153 height 14
type input "9622041730000087197600126929231777"
click at [60, 325] on button "Submit" at bounding box center [73, 330] width 26 height 11
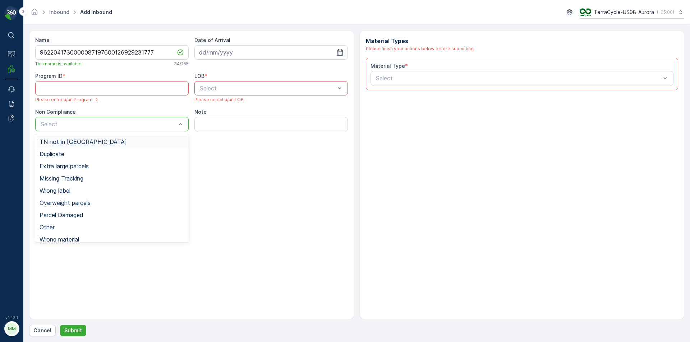
click at [65, 125] on div at bounding box center [108, 124] width 137 height 6
click at [61, 145] on span "TN not in [GEOGRAPHIC_DATA]" at bounding box center [83, 142] width 87 height 6
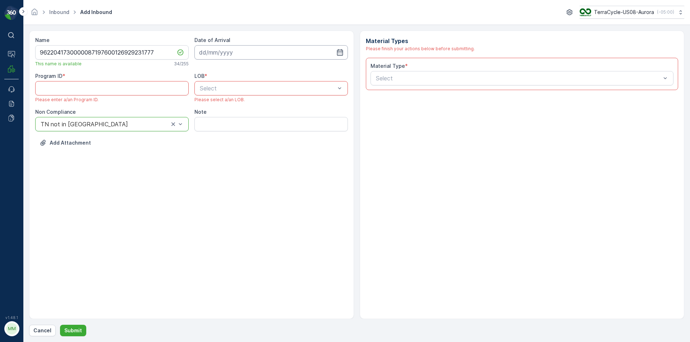
click at [204, 56] on input at bounding box center [270, 52] width 153 height 14
click at [248, 128] on div "13" at bounding box center [245, 126] width 11 height 11
type input "[DATE]"
click at [82, 79] on div "Program ID *" at bounding box center [111, 76] width 153 height 7
click at [83, 88] on ID "Program ID" at bounding box center [111, 88] width 153 height 14
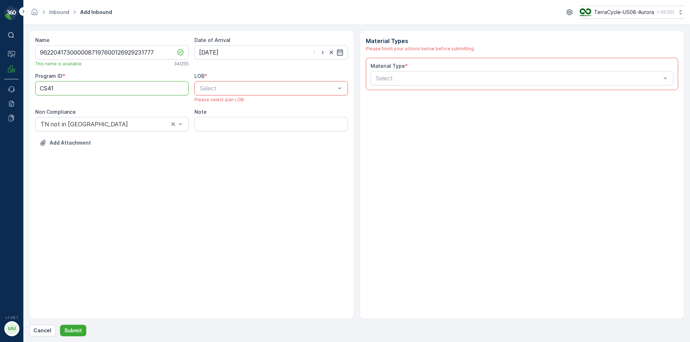
type ID "CS41"
click at [238, 90] on div at bounding box center [267, 88] width 137 height 6
click at [213, 121] on div "ZWB" at bounding box center [271, 118] width 145 height 6
click at [413, 68] on div "Material Type *" at bounding box center [522, 66] width 303 height 7
click at [407, 76] on div at bounding box center [518, 78] width 287 height 6
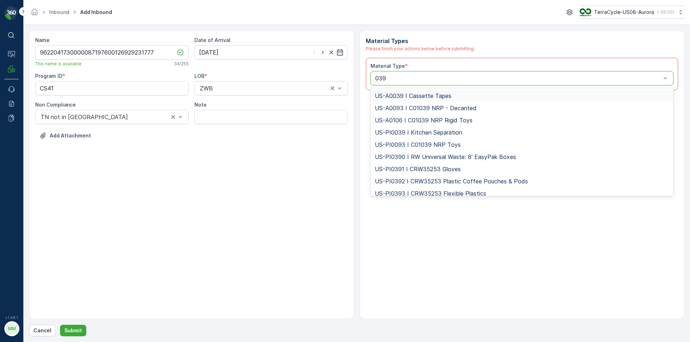
type input "0394"
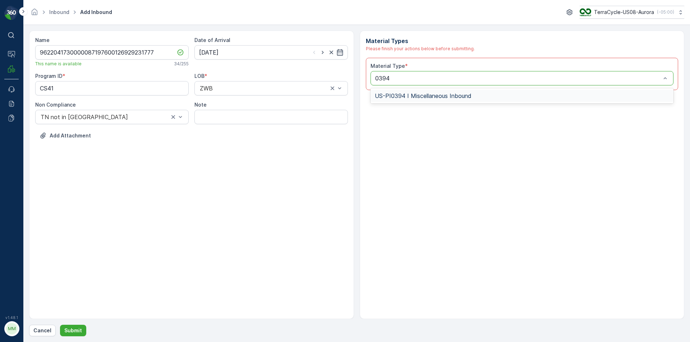
click at [485, 94] on div "US-PI0394 I Miscellaneous Inbound" at bounding box center [522, 96] width 295 height 6
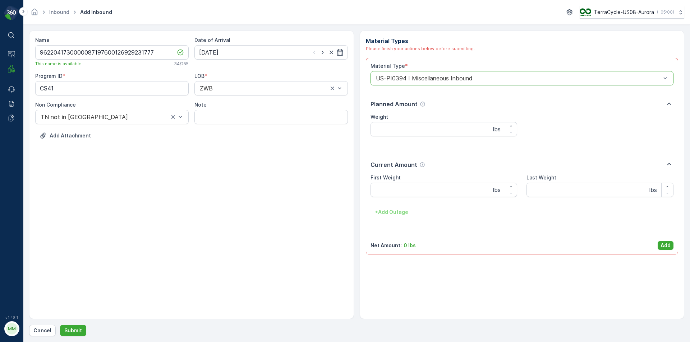
click at [668, 241] on div "Material Type * option US-PI0394 I Miscellaneous Inbound, selected. US-PI0394 I…" at bounding box center [522, 157] width 303 height 188
click at [659, 241] on div "Material Type * US-PI0394 I Miscellaneous Inbound Planned Amount Weight lbs Cur…" at bounding box center [522, 157] width 303 height 188
click at [663, 246] on p "Add" at bounding box center [666, 245] width 10 height 7
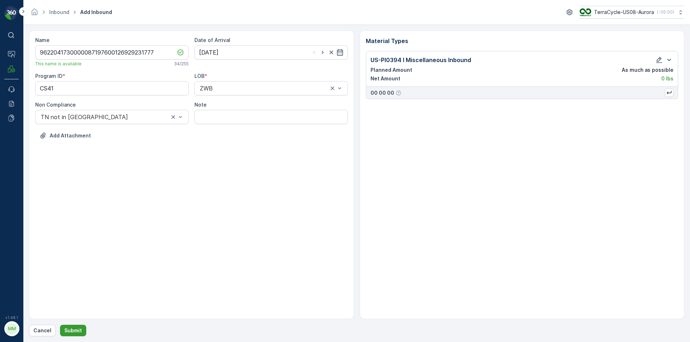
click at [77, 332] on p "Submit" at bounding box center [73, 330] width 18 height 7
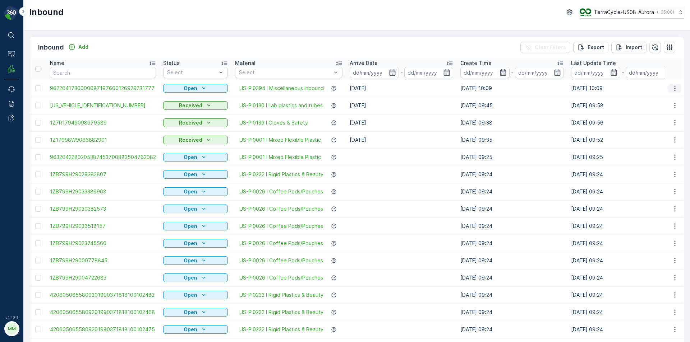
click at [668, 86] on button "button" at bounding box center [674, 88] width 13 height 9
click at [647, 143] on span "Print QR" at bounding box center [646, 139] width 20 height 7
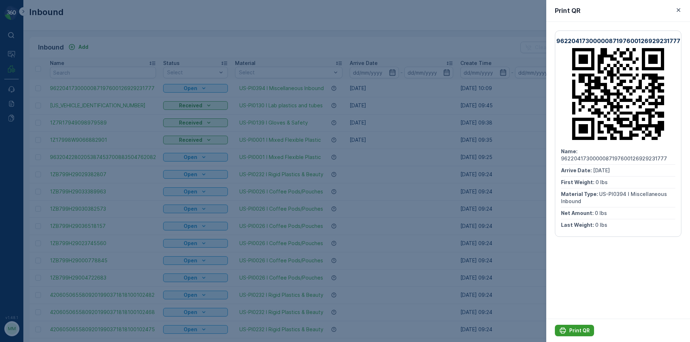
click at [580, 332] on p "Print QR" at bounding box center [579, 330] width 20 height 7
click at [451, 290] on div at bounding box center [345, 171] width 690 height 342
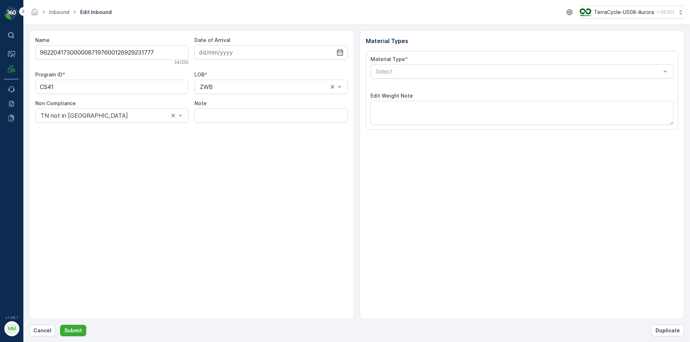
type input "[DATE]"
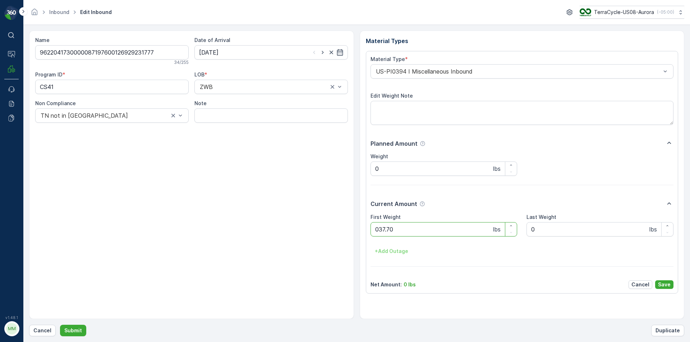
click button "Submit" at bounding box center [73, 330] width 26 height 11
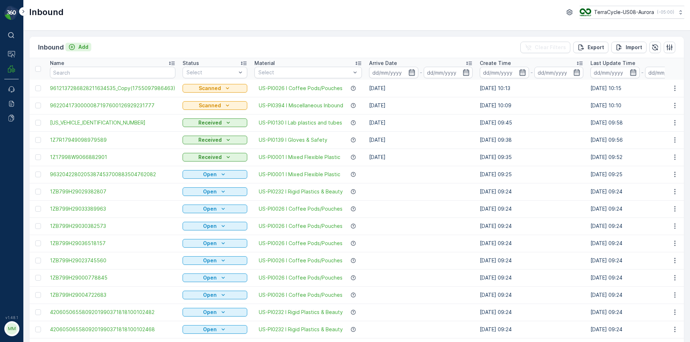
click at [79, 51] on button "Add" at bounding box center [78, 47] width 26 height 9
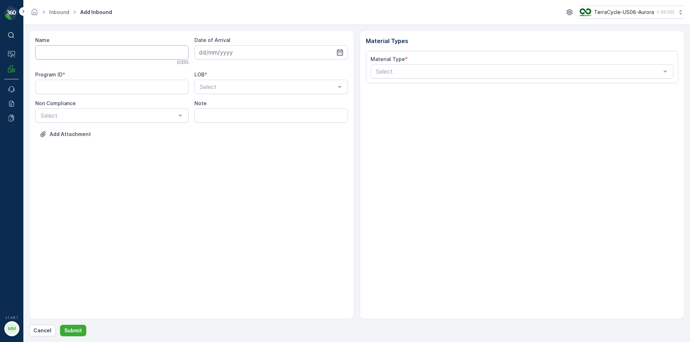
click at [79, 51] on input "Name" at bounding box center [111, 52] width 153 height 14
type input "1Z837A899054328002"
click at [60, 325] on button "Submit" at bounding box center [73, 330] width 26 height 11
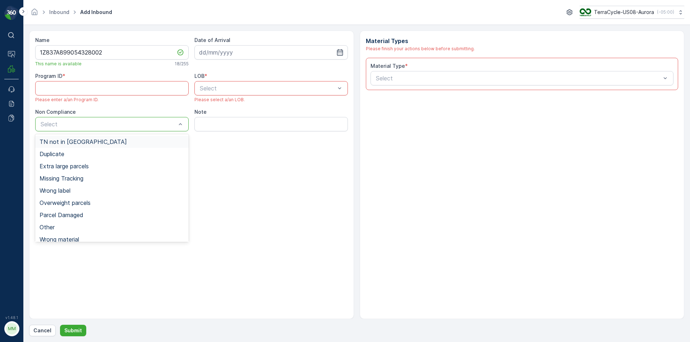
click at [50, 129] on div "Select" at bounding box center [111, 124] width 153 height 14
click at [72, 144] on span "TN not in [GEOGRAPHIC_DATA]" at bounding box center [83, 142] width 87 height 6
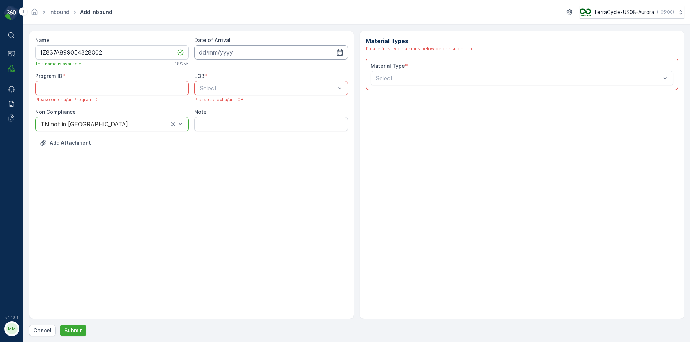
click at [263, 54] on input at bounding box center [270, 52] width 153 height 14
click at [244, 123] on div "13" at bounding box center [245, 126] width 11 height 11
type input "[DATE]"
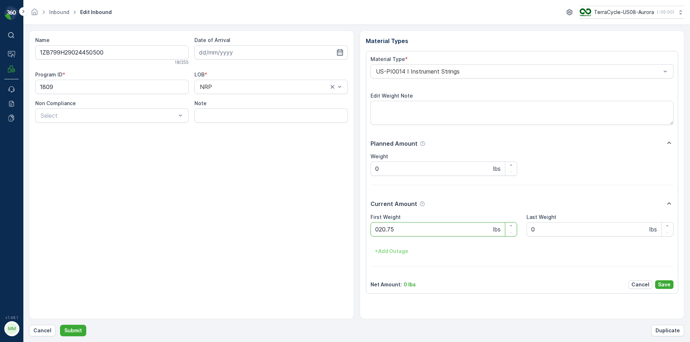
click button "Submit" at bounding box center [73, 330] width 26 height 11
click at [60, 325] on button "Submit" at bounding box center [73, 330] width 26 height 11
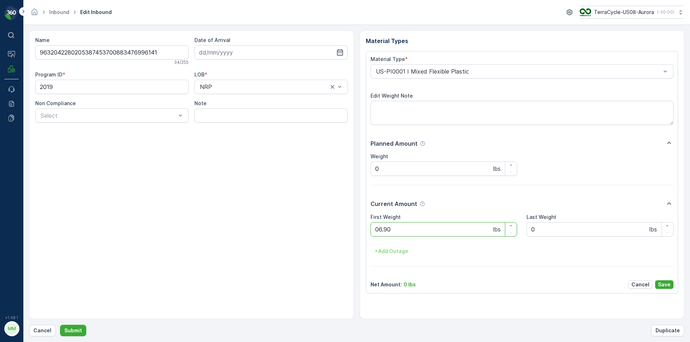
click button "Submit" at bounding box center [73, 330] width 26 height 11
click at [60, 325] on button "Submit" at bounding box center [73, 330] width 26 height 11
